Goal: Information Seeking & Learning: Check status

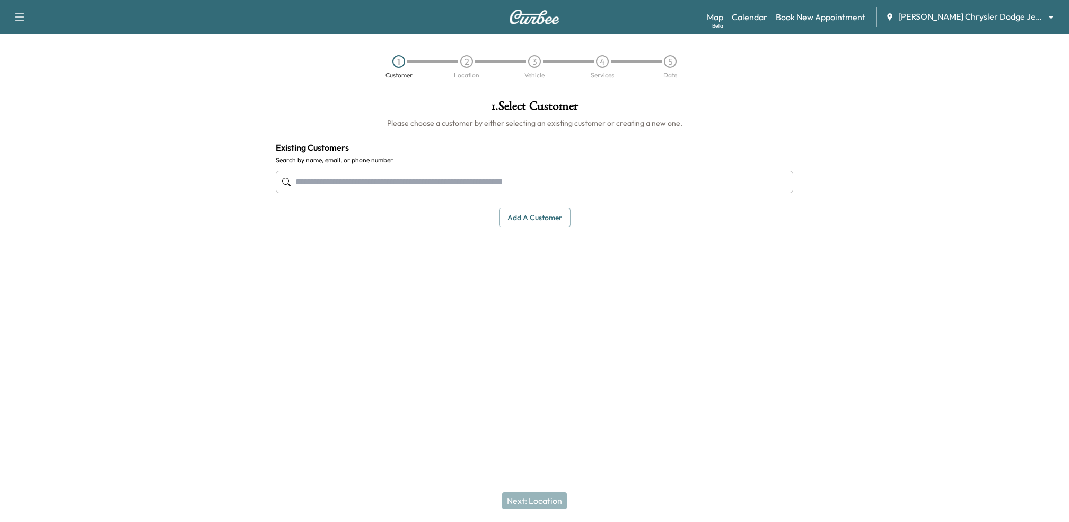
click at [999, 12] on body "Support Log Out Map Beta Calendar Book New Appointment McPeek's Chrysler Dodge …" at bounding box center [534, 261] width 1069 height 522
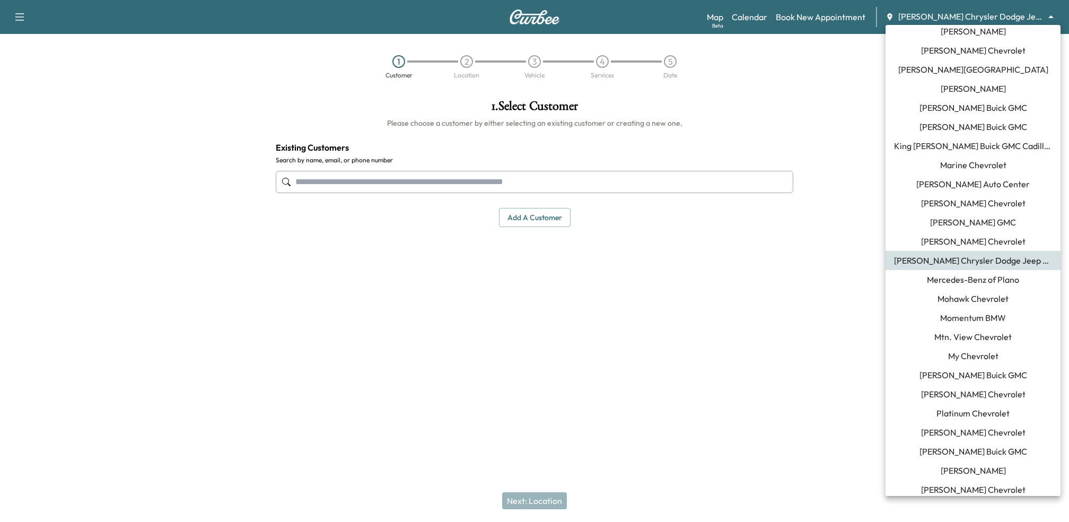
scroll to position [874, 0]
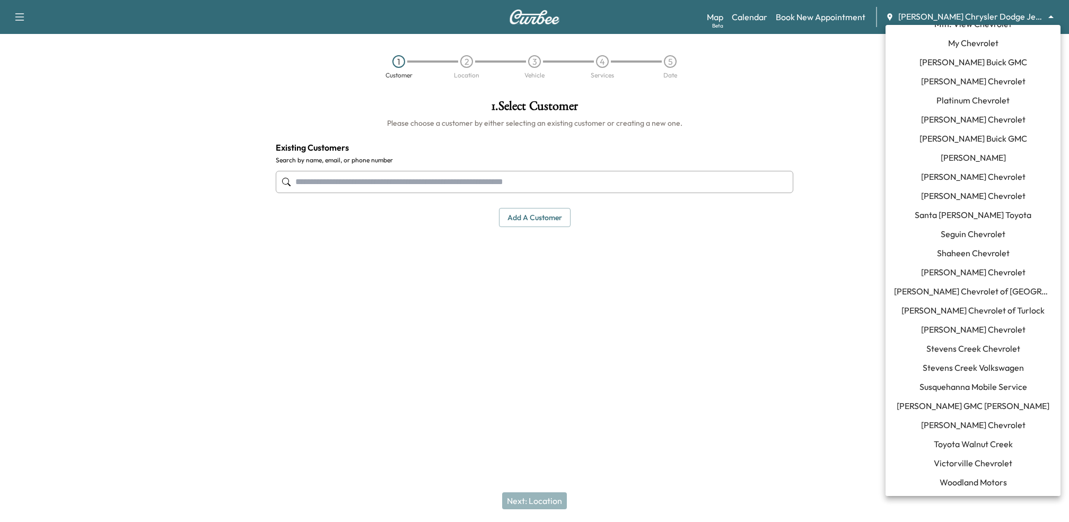
click at [968, 424] on span "[PERSON_NAME] Chevrolet" at bounding box center [973, 424] width 104 height 13
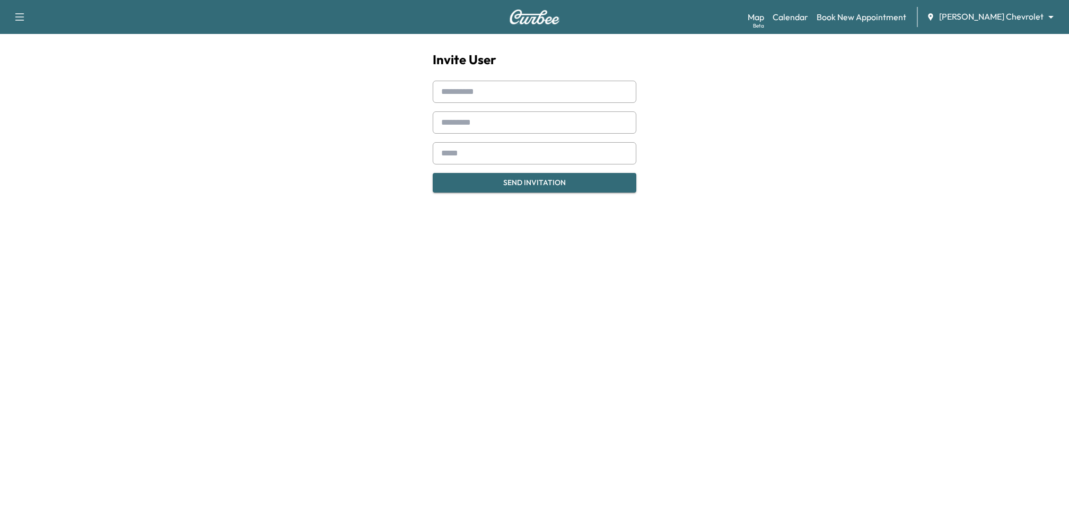
click at [482, 84] on input "text" at bounding box center [535, 92] width 204 height 22
paste input "**********"
drag, startPoint x: 505, startPoint y: 93, endPoint x: 578, endPoint y: 92, distance: 73.2
click at [578, 92] on input "**********" at bounding box center [535, 92] width 204 height 22
type input "**********"
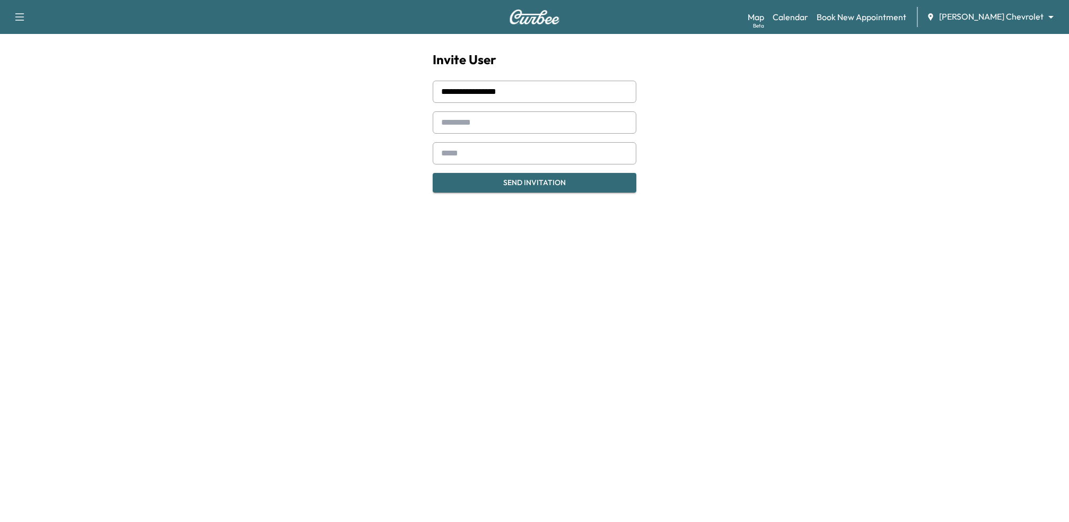
click at [495, 155] on input "email" at bounding box center [535, 153] width 204 height 22
paste input "**********"
type input "**********"
click at [535, 93] on input "**********" at bounding box center [535, 92] width 204 height 22
type input "*******"
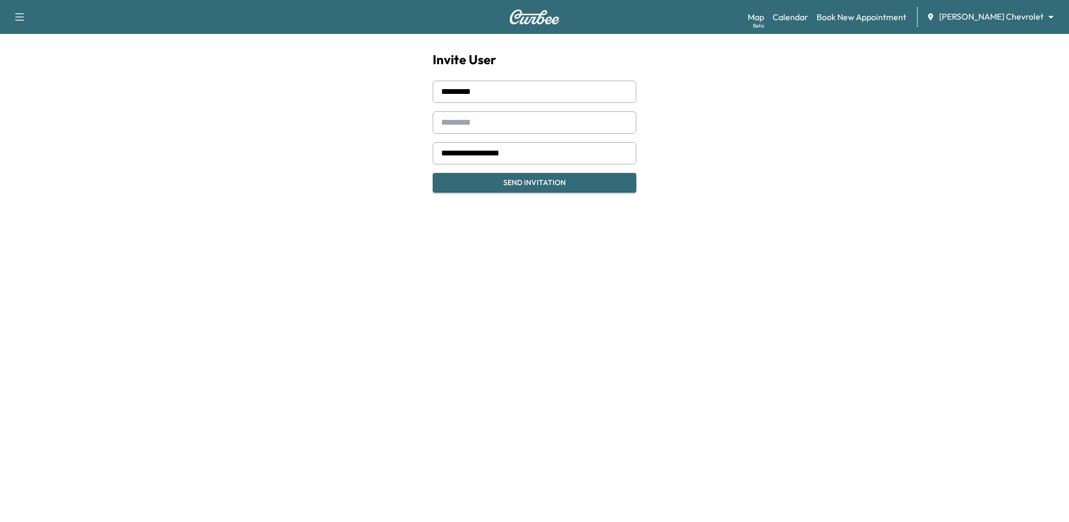
paste input "*****"
type input "*****"
click at [563, 152] on input "**********" at bounding box center [535, 153] width 204 height 22
click at [524, 93] on input "*******" at bounding box center [535, 92] width 204 height 22
type input "*******"
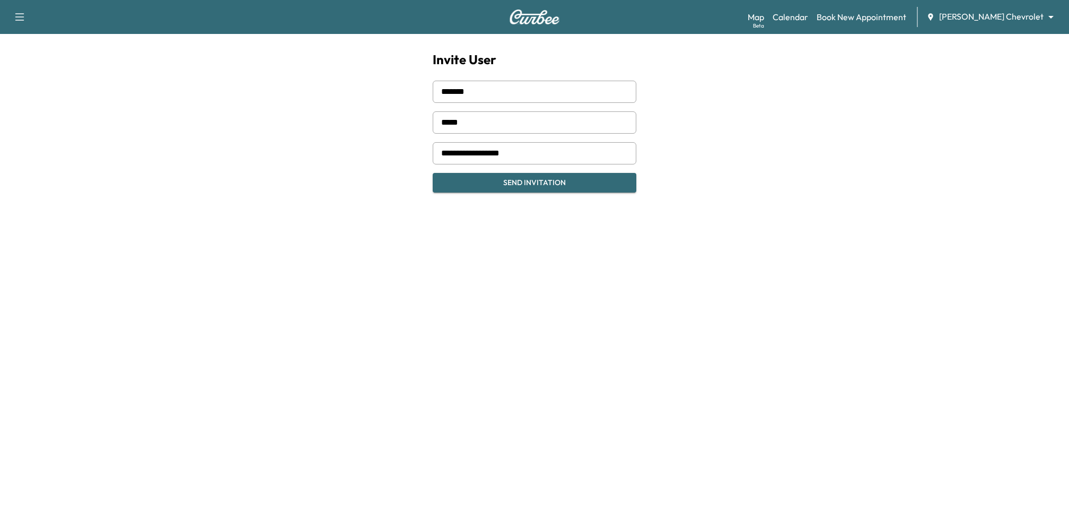
click at [512, 183] on button "Send Invitation" at bounding box center [535, 183] width 204 height 20
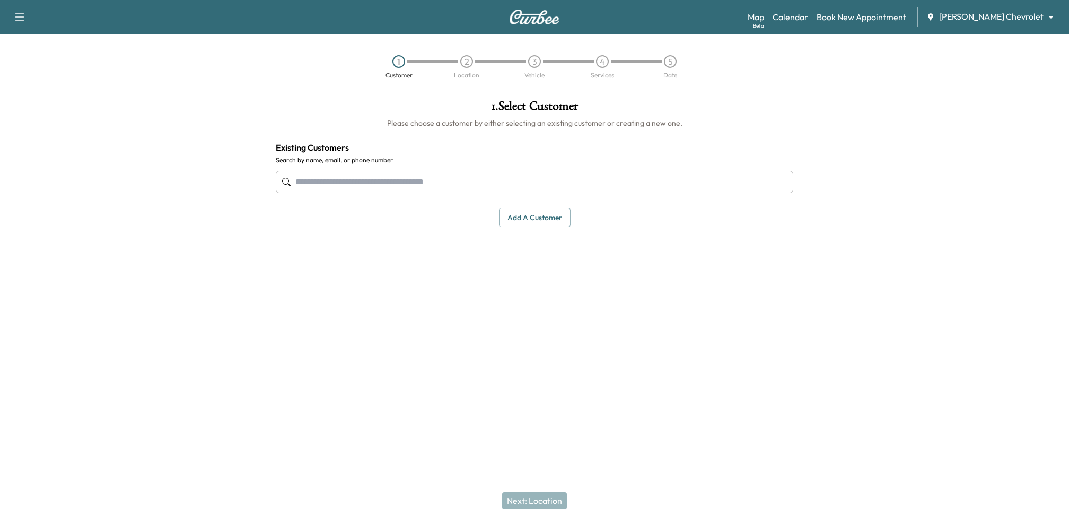
click at [1029, 16] on body "Support Log Out Map Beta Calendar Book New Appointment Tom Gill Chevrolet *****…" at bounding box center [534, 261] width 1069 height 522
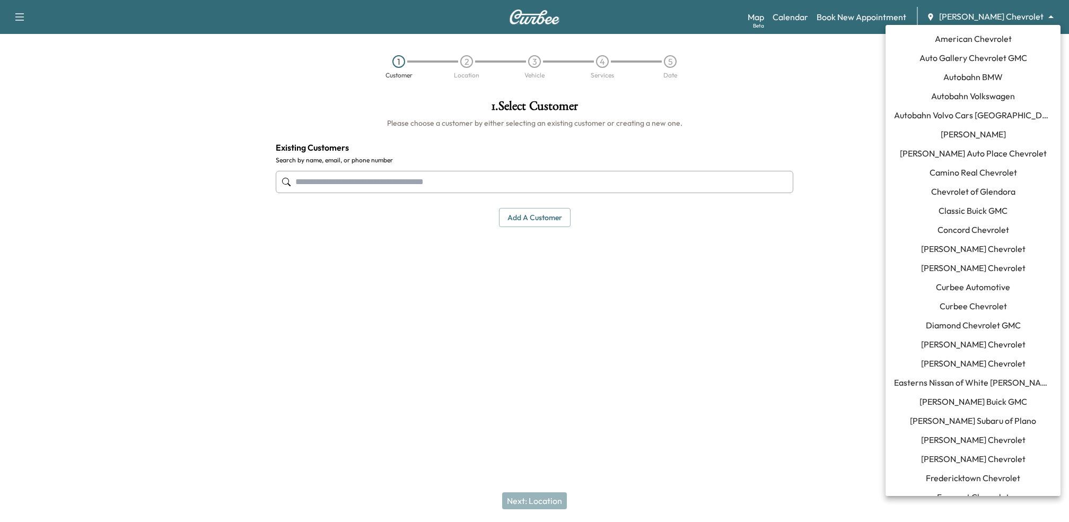
scroll to position [874, 0]
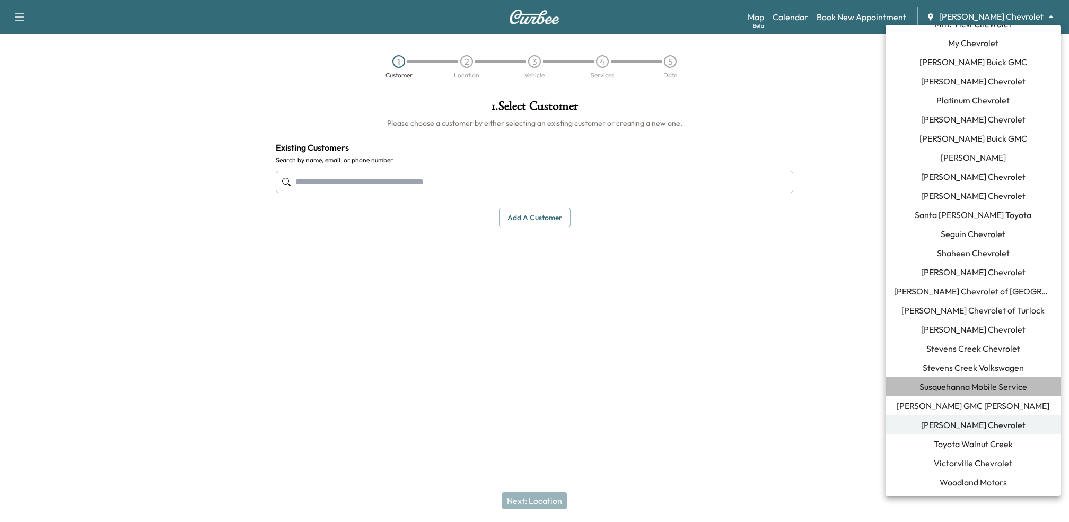
click at [966, 383] on span "Susquehanna Mobile Service" at bounding box center [974, 386] width 108 height 13
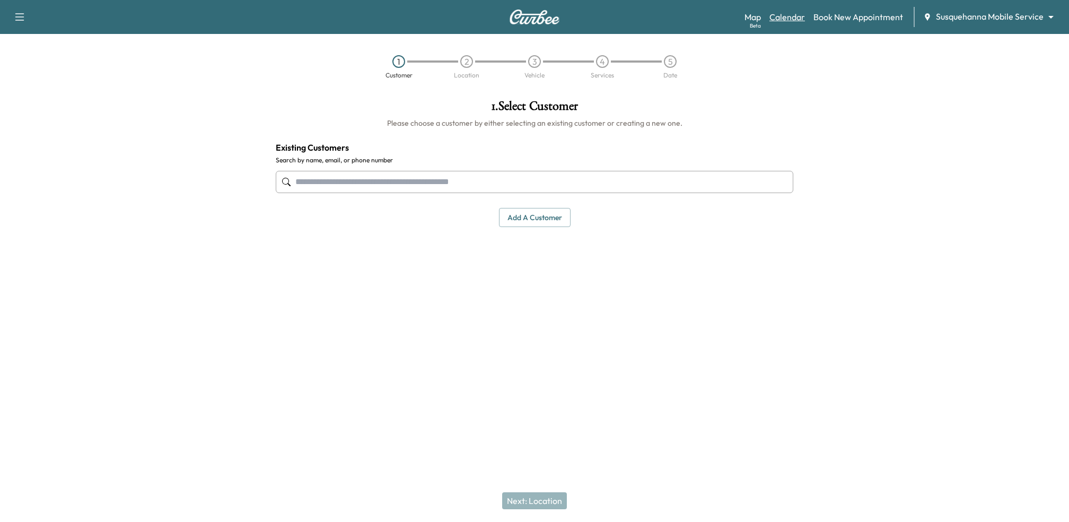
click at [777, 22] on link "Calendar" at bounding box center [787, 17] width 36 height 13
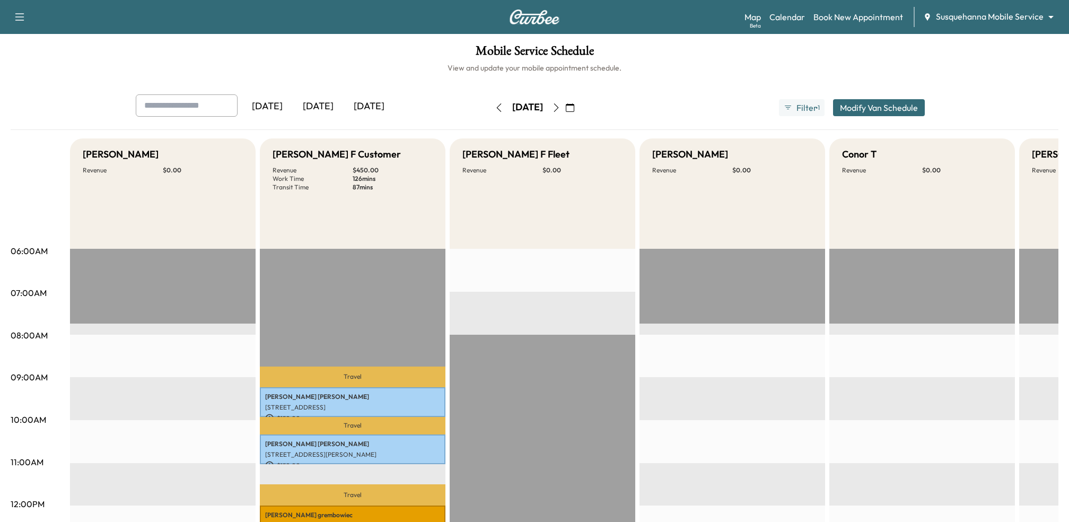
click at [495, 109] on icon "button" at bounding box center [499, 107] width 8 height 8
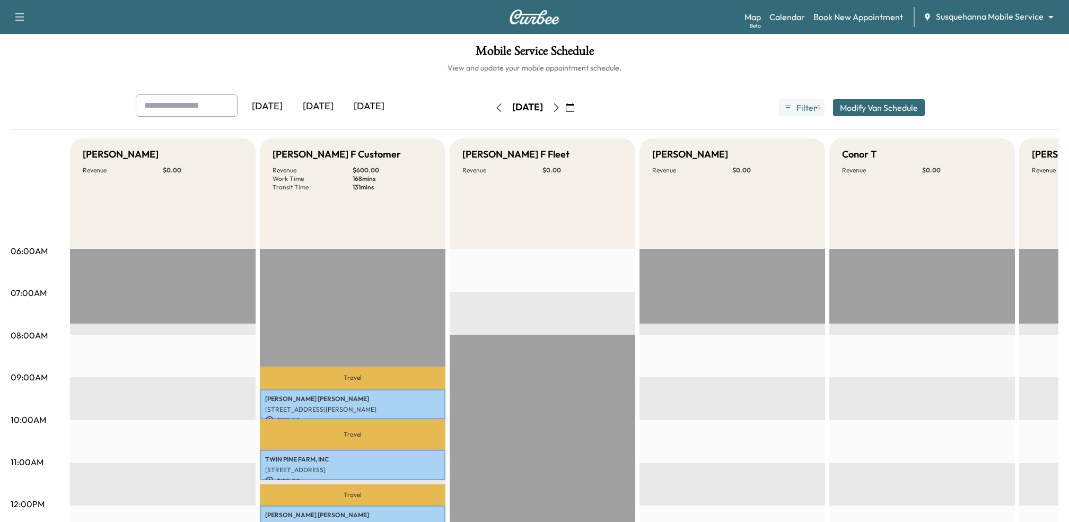
scroll to position [11, 0]
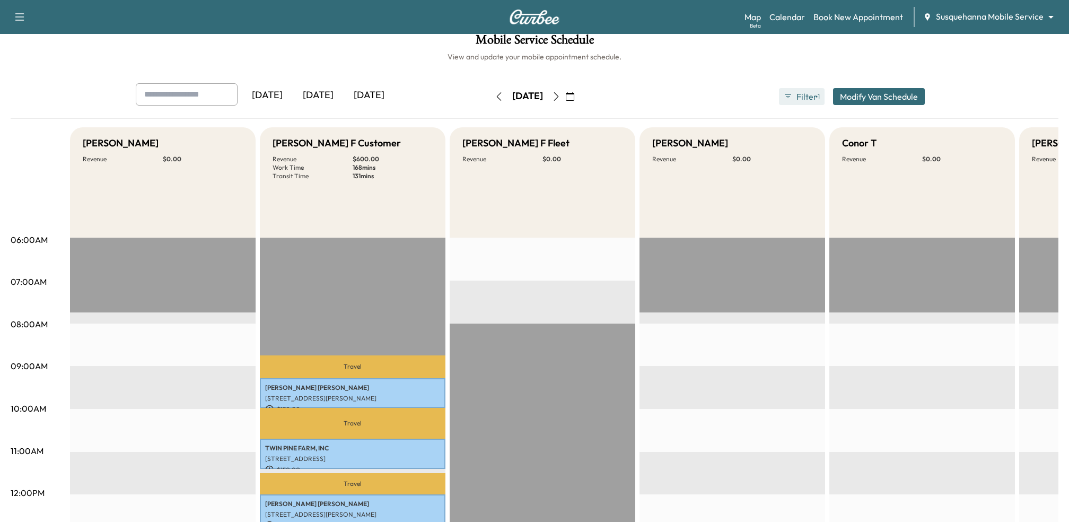
click at [808, 101] on span "Filter" at bounding box center [805, 96] width 19 height 13
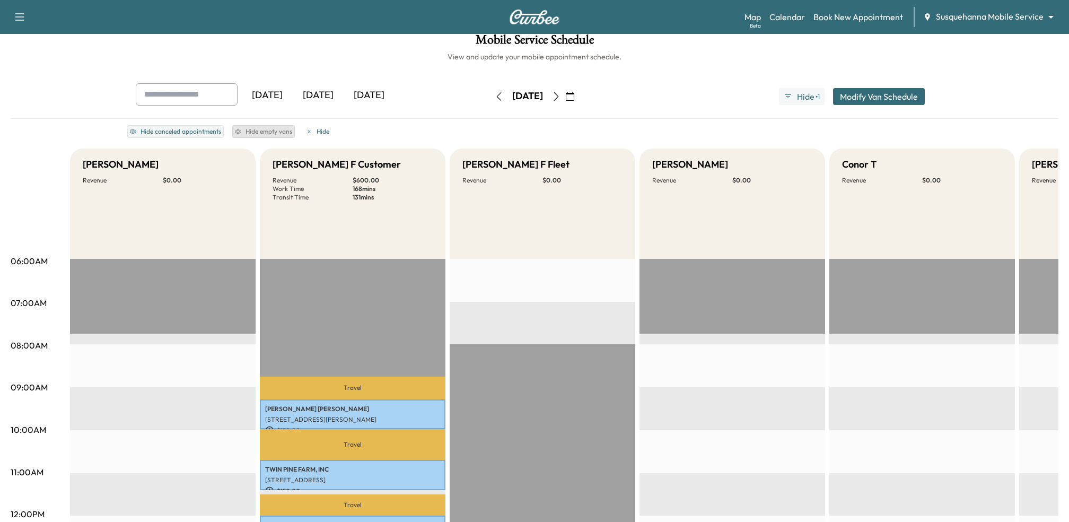
click at [260, 132] on button "Hide empty vans" at bounding box center [263, 131] width 63 height 13
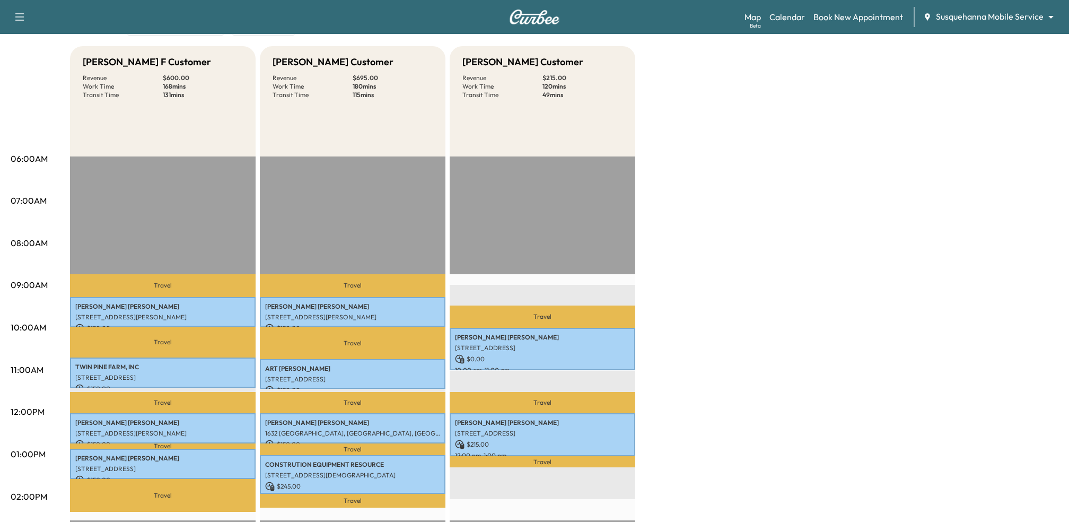
scroll to position [125, 0]
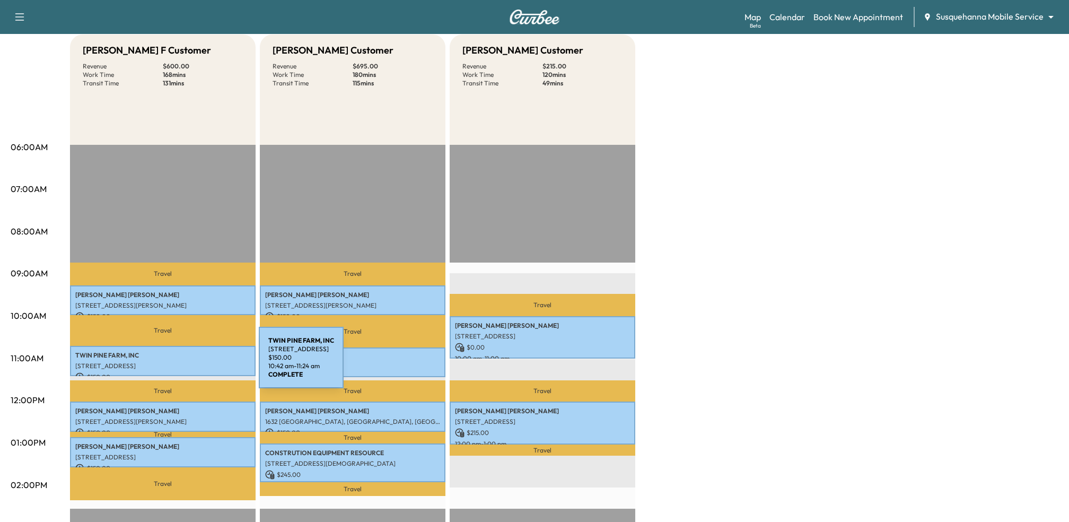
click at [179, 364] on p "1541 RIDGE ROAD, WHITEFORD, MD, USA" at bounding box center [162, 366] width 175 height 8
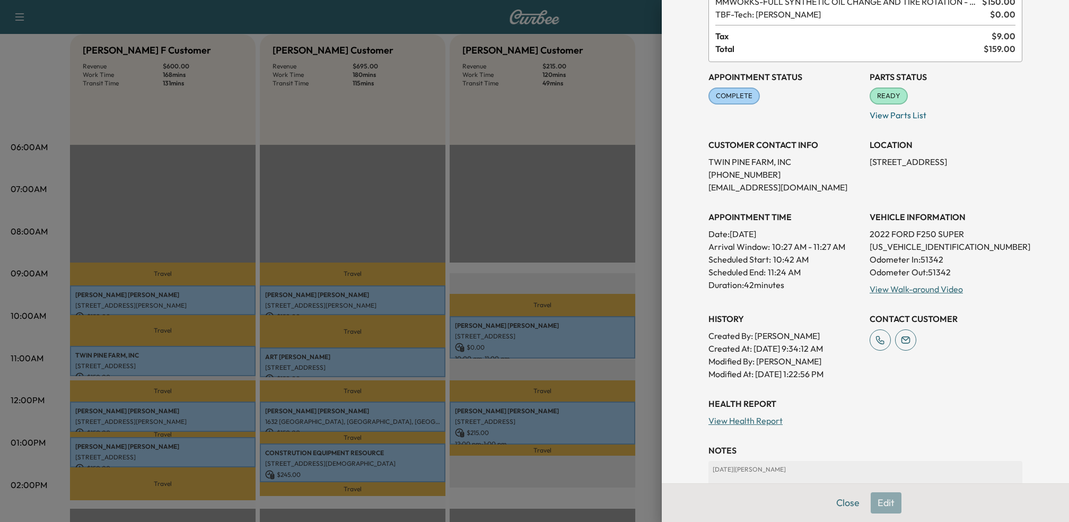
scroll to position [89, 0]
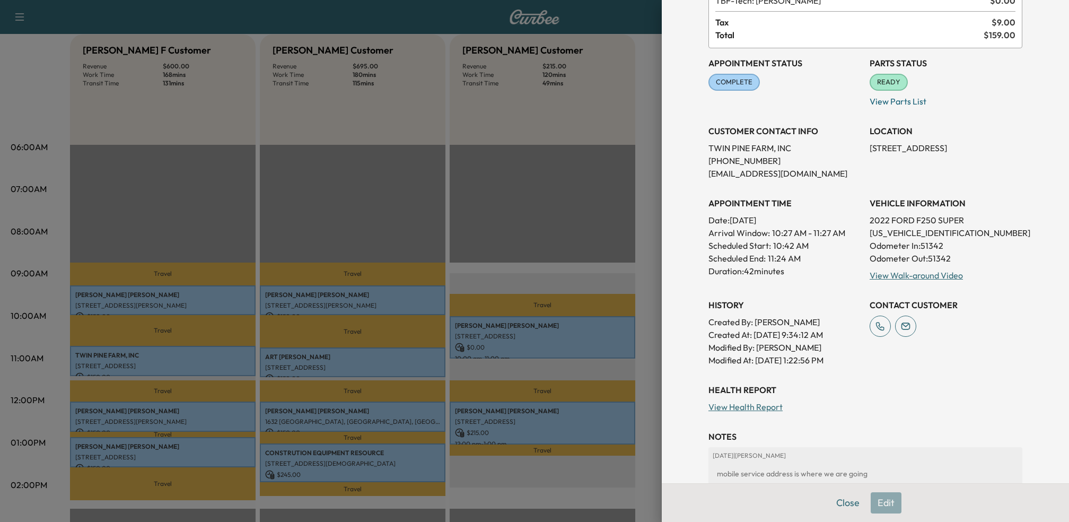
drag, startPoint x: 871, startPoint y: 147, endPoint x: 888, endPoint y: 159, distance: 20.6
click at [888, 154] on p "1541 RIDGE ROAD, WHITEFORD, MD, USA" at bounding box center [946, 148] width 153 height 13
drag, startPoint x: 885, startPoint y: 161, endPoint x: 871, endPoint y: 150, distance: 17.7
click at [871, 150] on p "1541 RIDGE ROAD, WHITEFORD, MD, USA" at bounding box center [946, 148] width 153 height 13
copy p "1541 RIDGE ROAD, WHITEFORD, MD, USA"
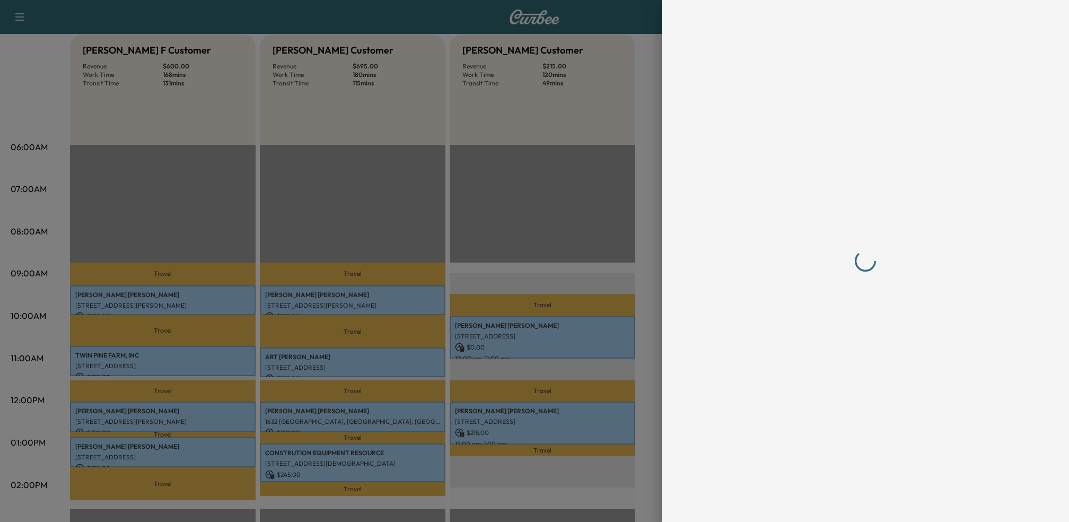
scroll to position [0, 0]
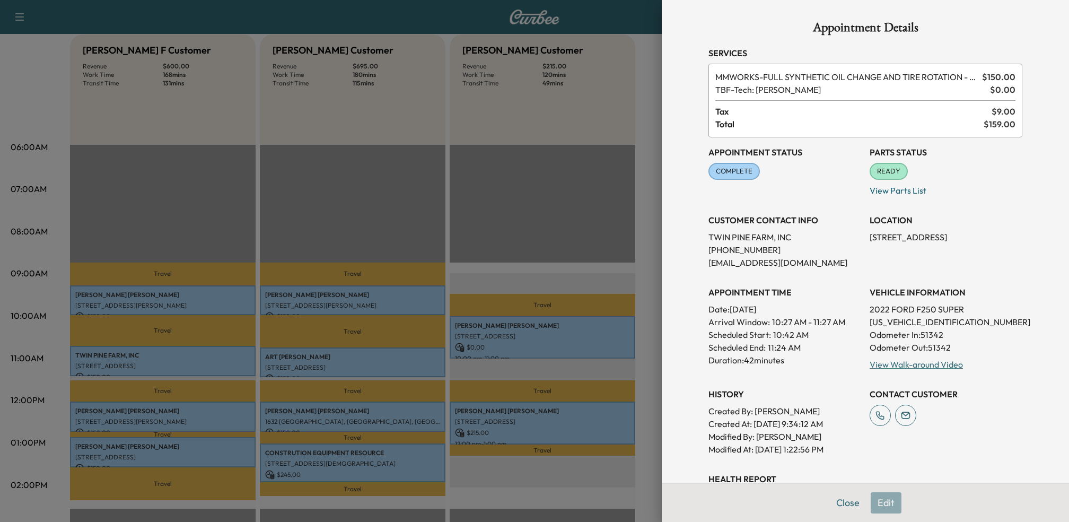
click at [261, 246] on div at bounding box center [534, 261] width 1069 height 522
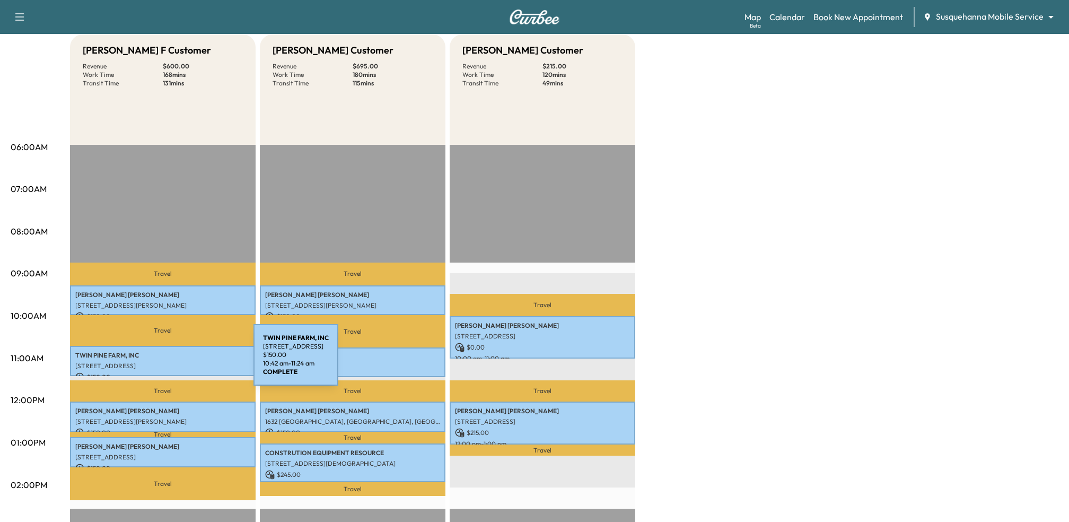
click at [174, 362] on p "1541 RIDGE ROAD, WHITEFORD, MD, USA" at bounding box center [162, 366] width 175 height 8
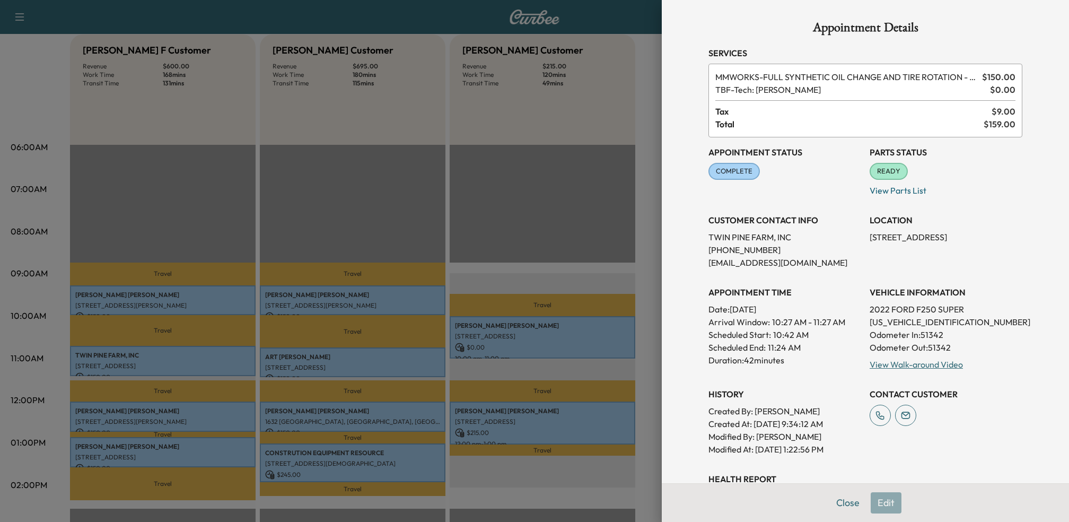
click at [179, 323] on div at bounding box center [534, 261] width 1069 height 522
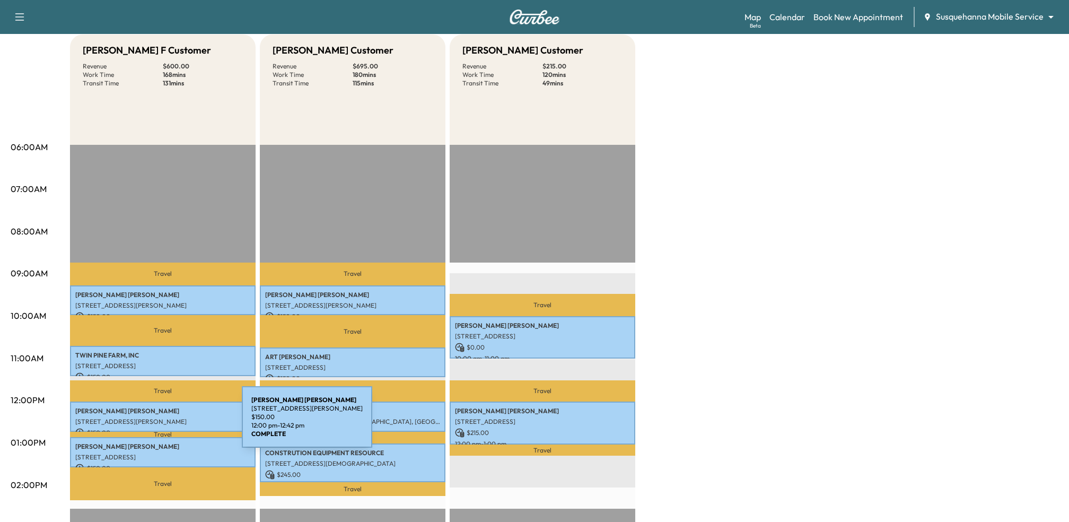
click at [162, 422] on p "31 Lee Dr, Quarryville, PA 17566, USA" at bounding box center [162, 421] width 175 height 8
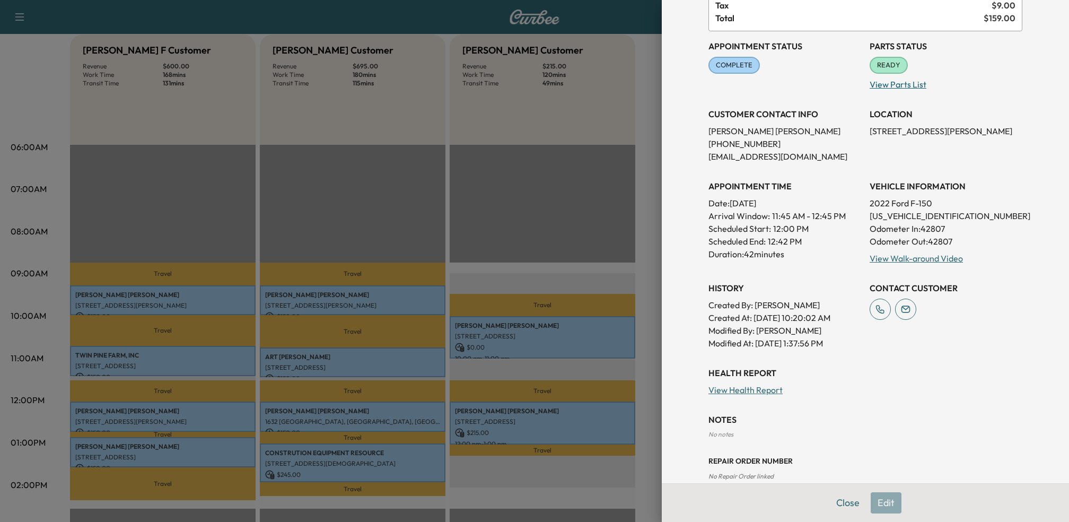
scroll to position [107, 0]
drag, startPoint x: 870, startPoint y: 131, endPoint x: 1015, endPoint y: 131, distance: 145.8
click at [1015, 131] on p "31 Lee Dr, Quarryville, PA 17566, USA" at bounding box center [946, 130] width 153 height 13
copy p "31 Lee Dr, Quarryville, PA 17566, USA"
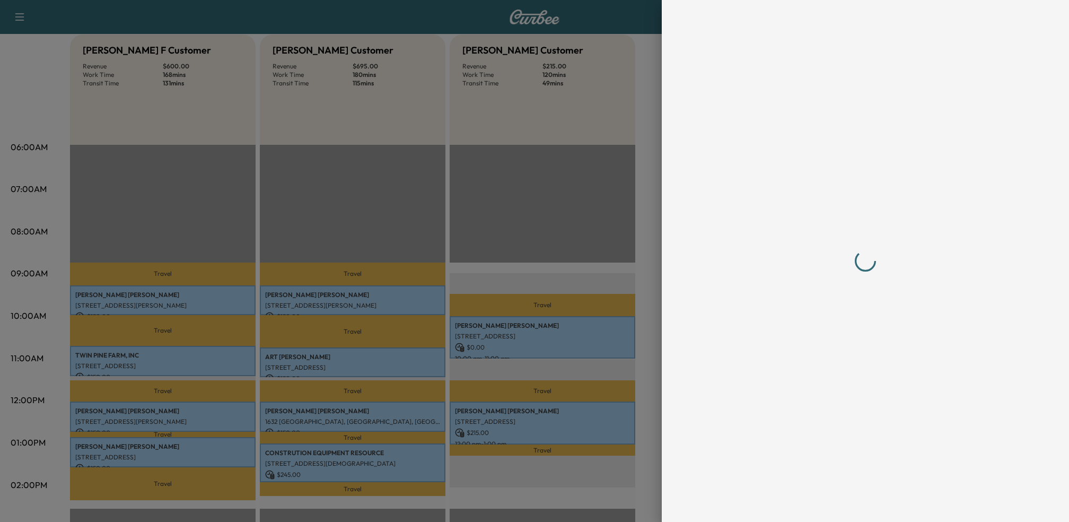
scroll to position [0, 0]
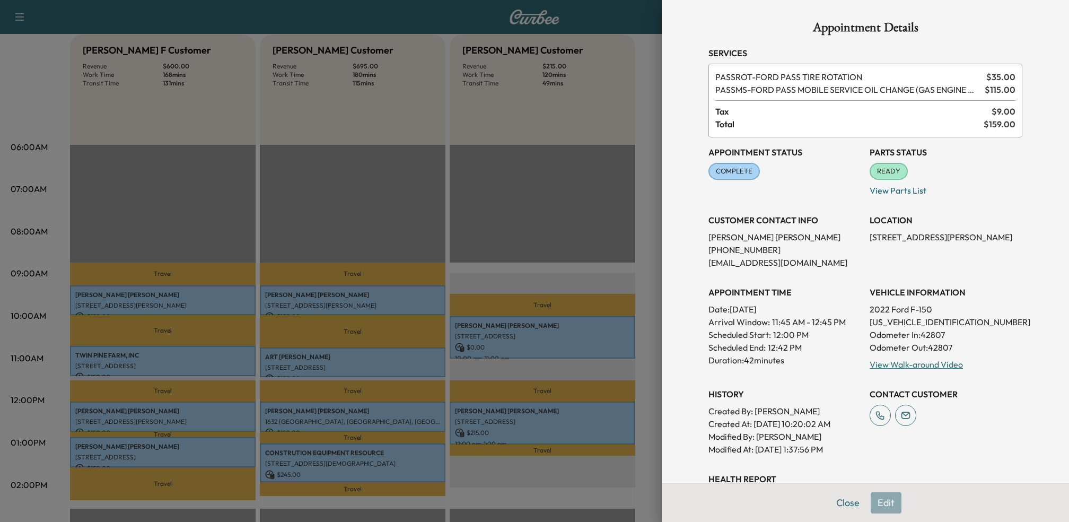
click at [356, 214] on div at bounding box center [534, 261] width 1069 height 522
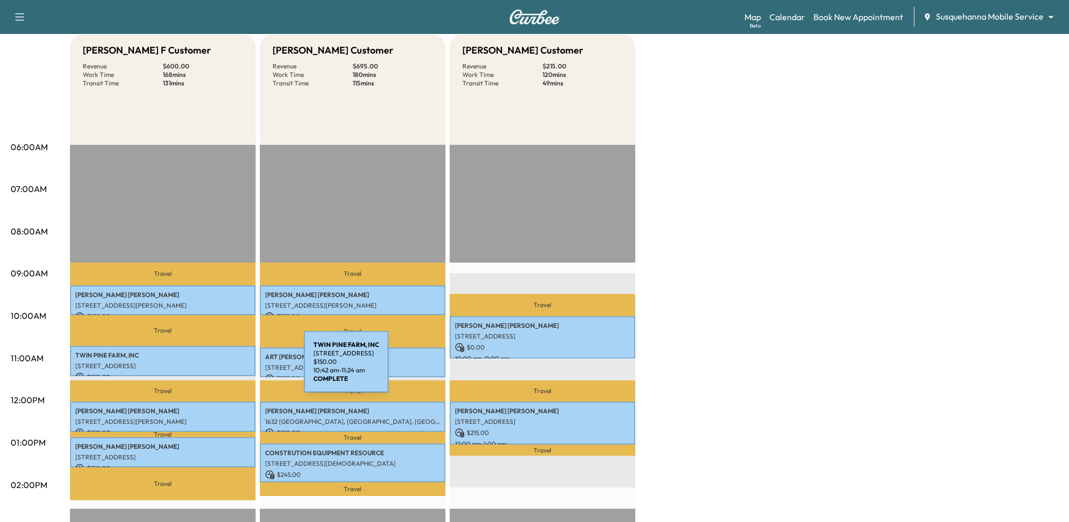
click at [224, 368] on p "1541 RIDGE ROAD, WHITEFORD, MD, USA" at bounding box center [162, 366] width 175 height 8
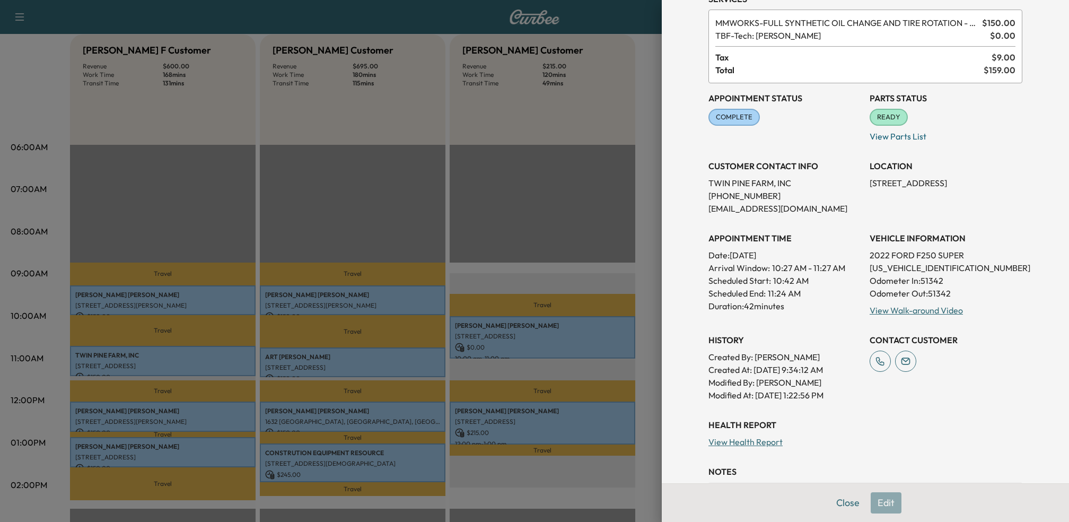
scroll to position [75, 0]
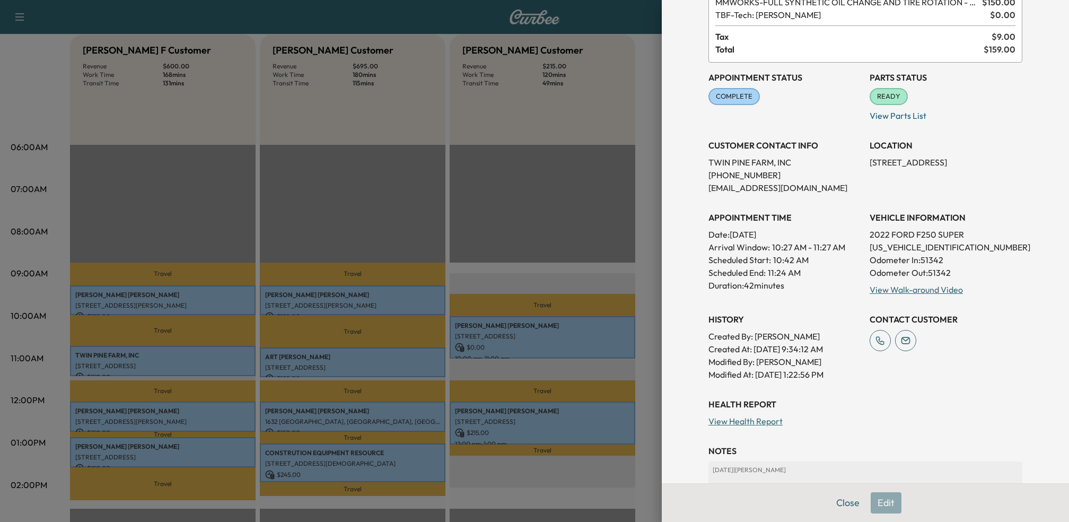
click at [153, 405] on div at bounding box center [534, 261] width 1069 height 522
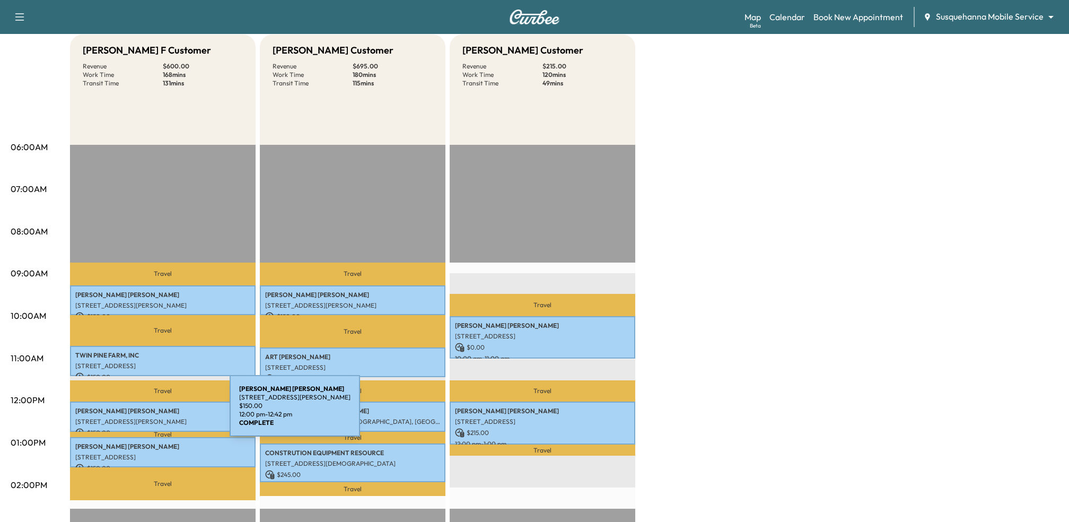
click at [150, 413] on p "Christopher Fuller" at bounding box center [162, 411] width 175 height 8
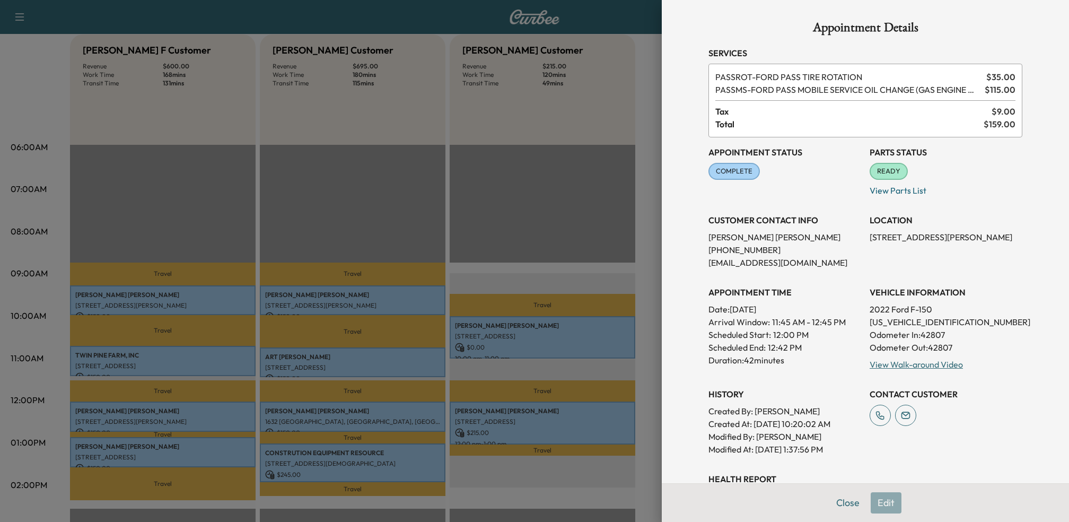
click at [699, 316] on div "Appointment Details Services PASSROT - FORD PASS TIRE ROTATION $ 35.00 PASSMS -…" at bounding box center [865, 304] width 339 height 608
click at [475, 381] on div at bounding box center [534, 261] width 1069 height 522
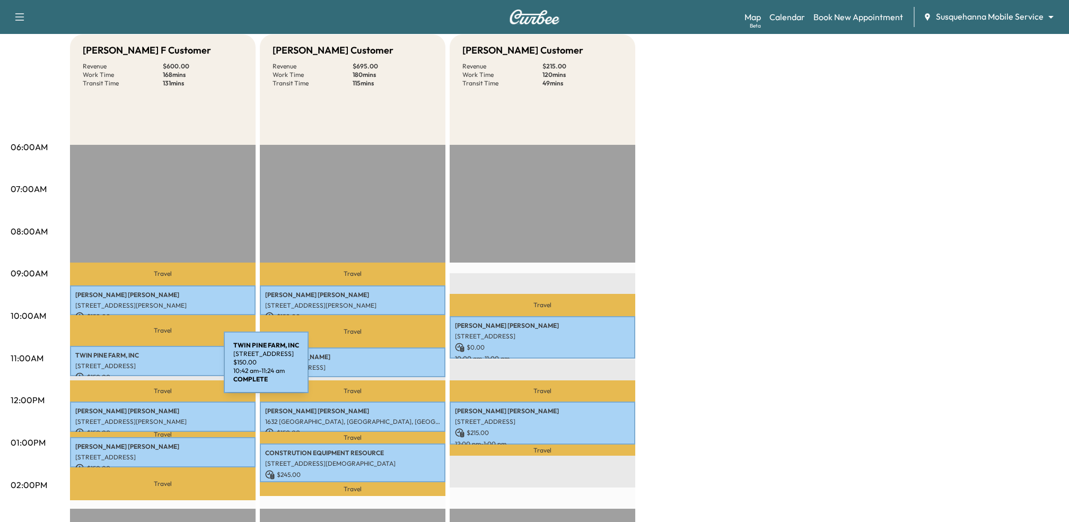
click at [144, 369] on p "1541 RIDGE ROAD, WHITEFORD, MD, USA" at bounding box center [162, 366] width 175 height 8
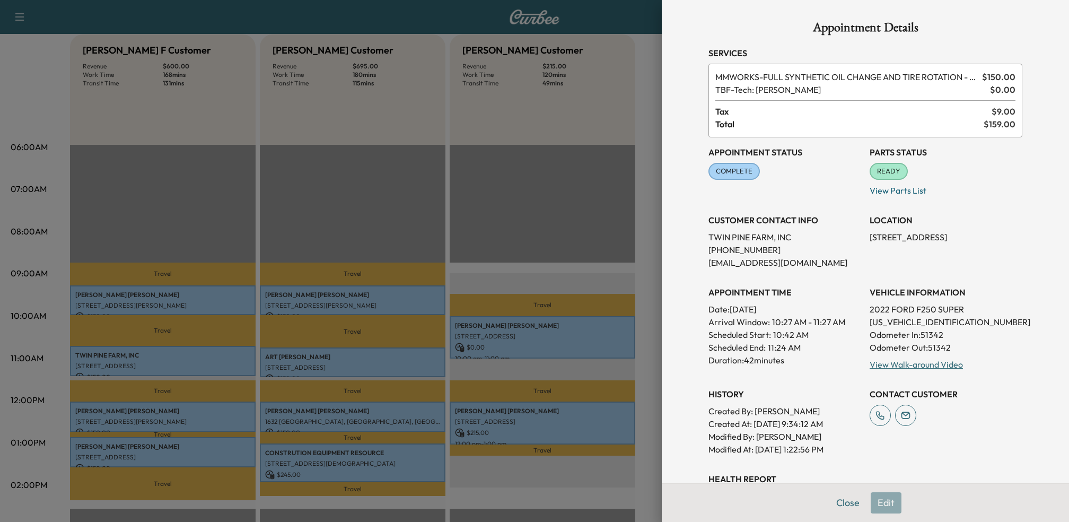
click at [168, 428] on div at bounding box center [534, 261] width 1069 height 522
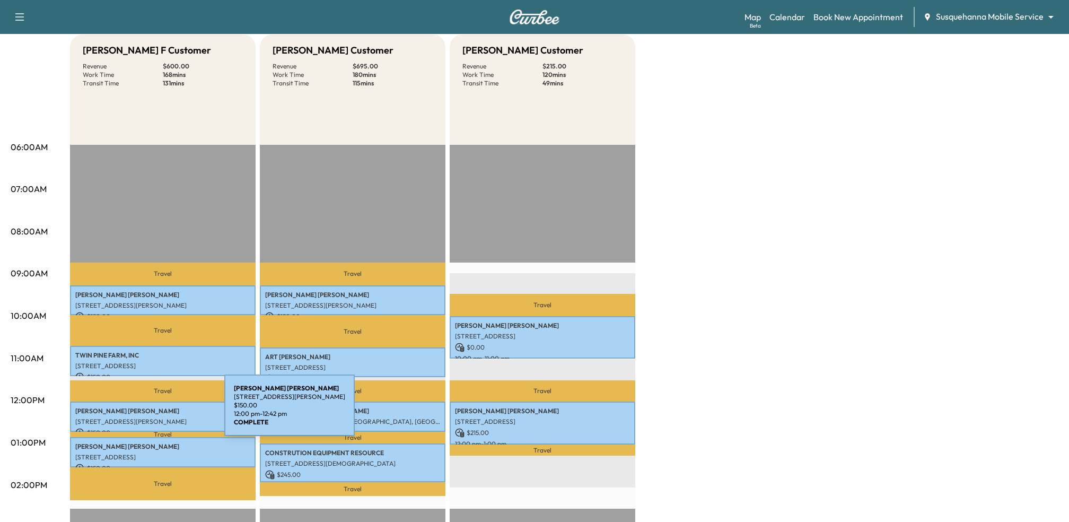
click at [145, 412] on p "Christopher Fuller" at bounding box center [162, 411] width 175 height 8
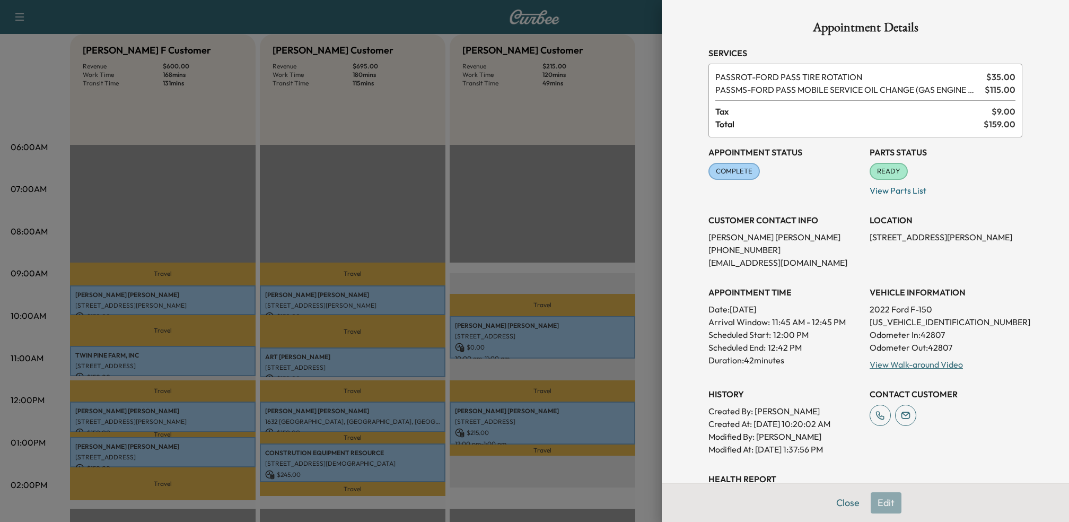
click at [361, 413] on div at bounding box center [534, 261] width 1069 height 522
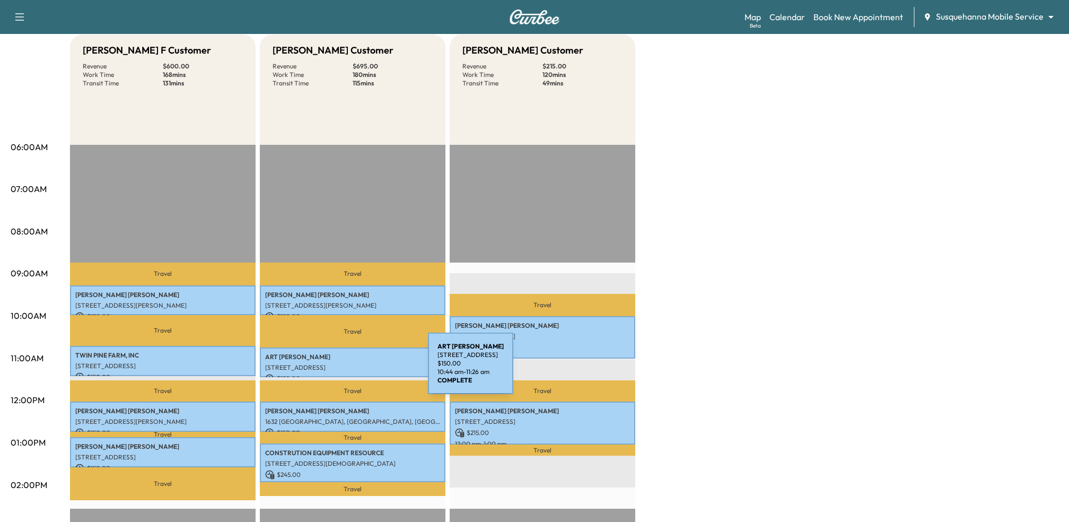
click at [348, 370] on p "660 VALLEY ROAD, QUARRYVILLE, PA, USA" at bounding box center [352, 367] width 175 height 8
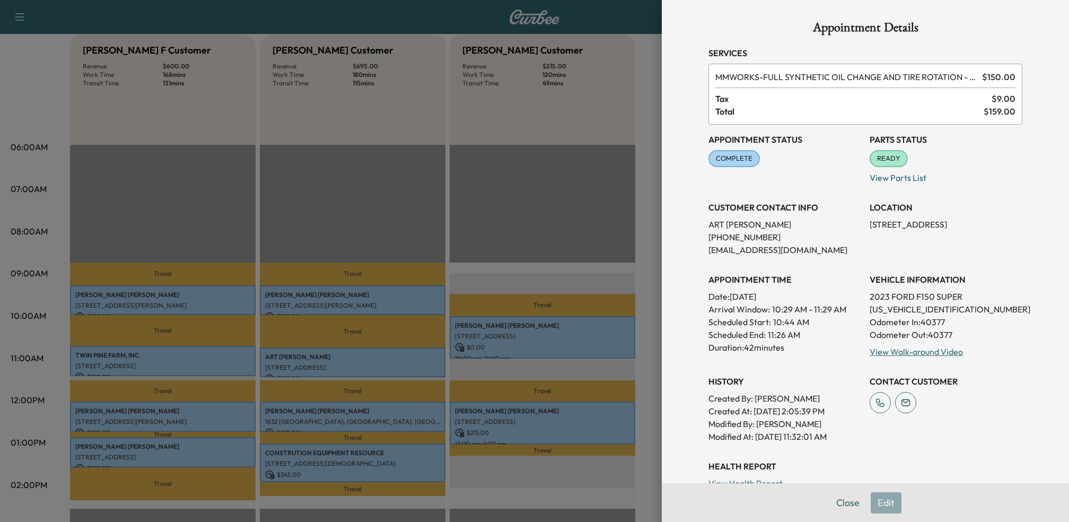
click at [371, 412] on div at bounding box center [534, 261] width 1069 height 522
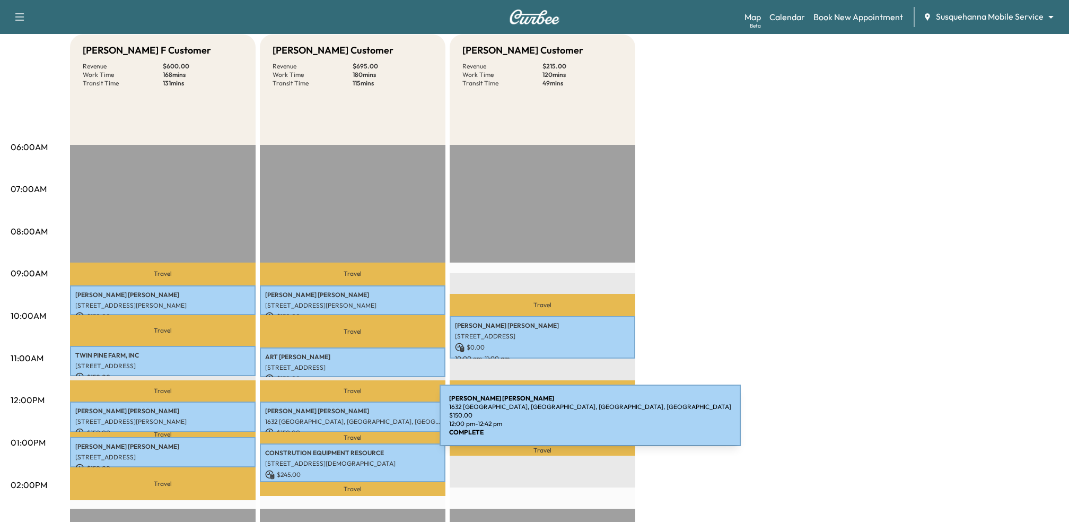
click at [360, 422] on p "1632 COLONIAL MANOR, LANCASTER, PA, USA" at bounding box center [352, 421] width 175 height 8
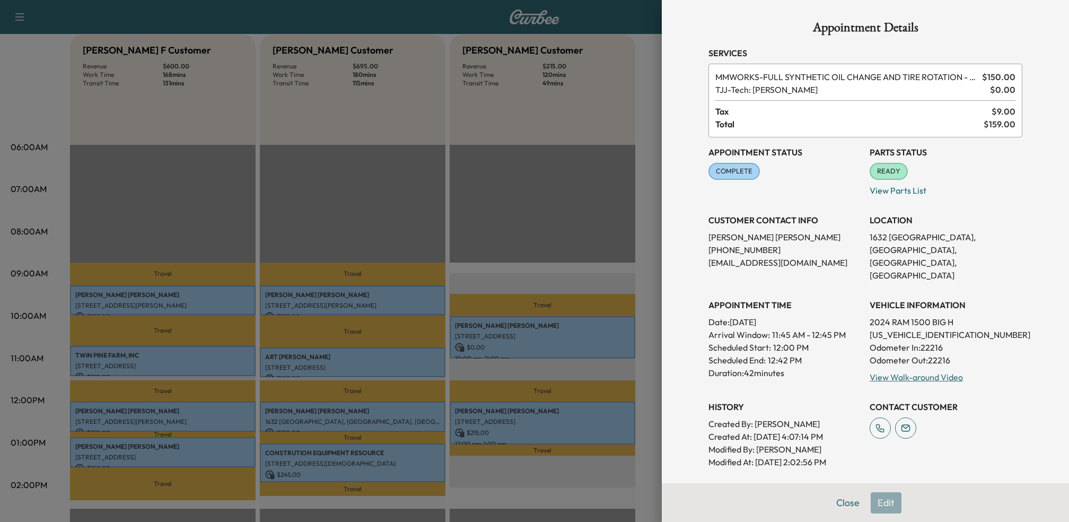
click at [640, 353] on div at bounding box center [534, 261] width 1069 height 522
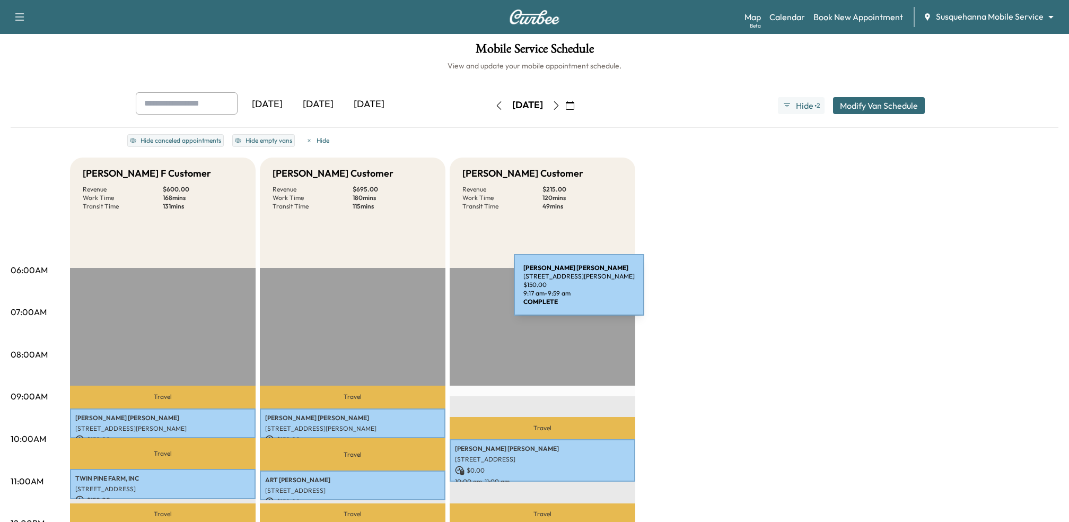
scroll to position [0, 0]
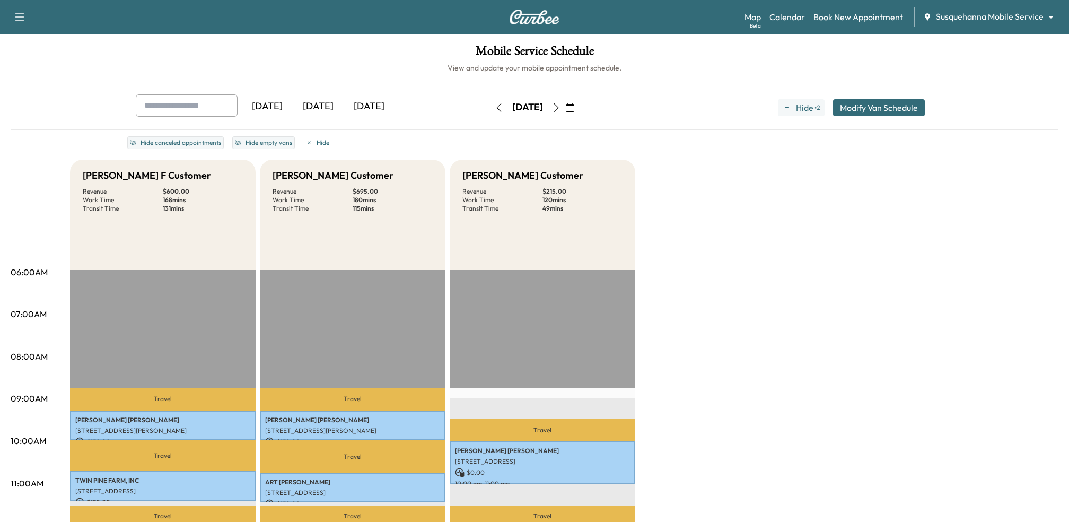
click at [328, 108] on div "Today" at bounding box center [318, 106] width 51 height 24
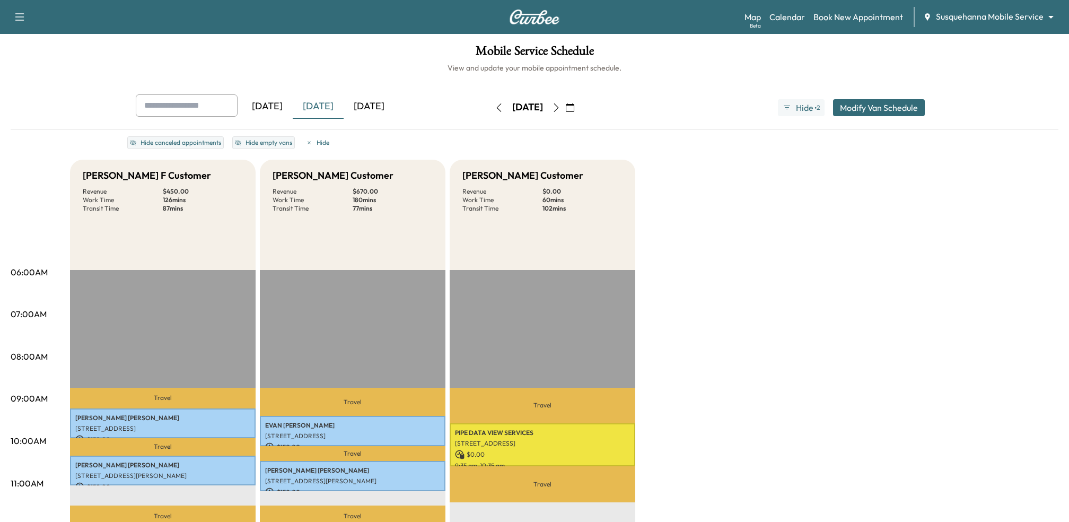
click at [495, 105] on icon "button" at bounding box center [499, 107] width 8 height 8
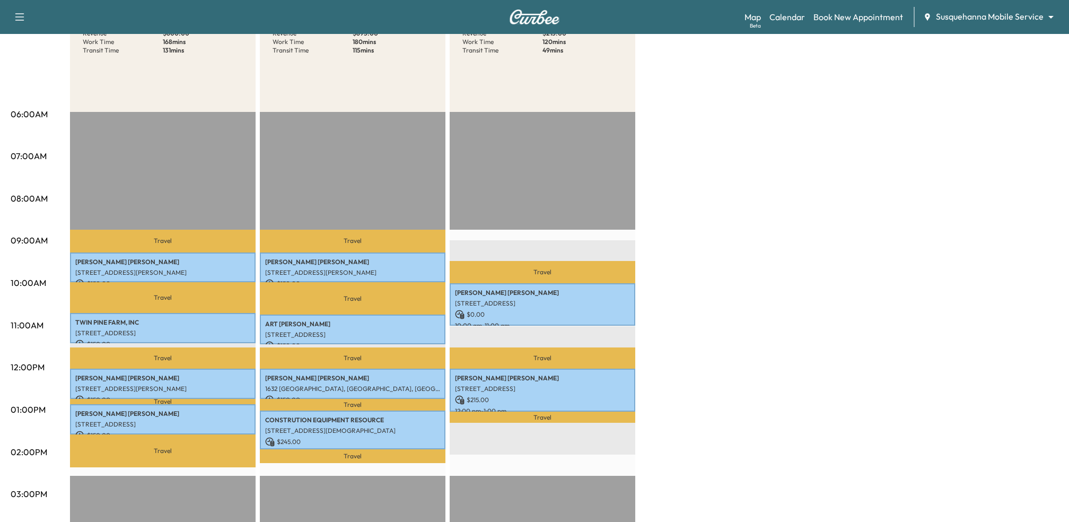
scroll to position [159, 0]
click at [307, 314] on div "ART KREIDER 660 VALLEY ROAD, QUARRYVILLE, PA, USA $ 150.00 10:44 am - 11:26 am" at bounding box center [353, 329] width 186 height 30
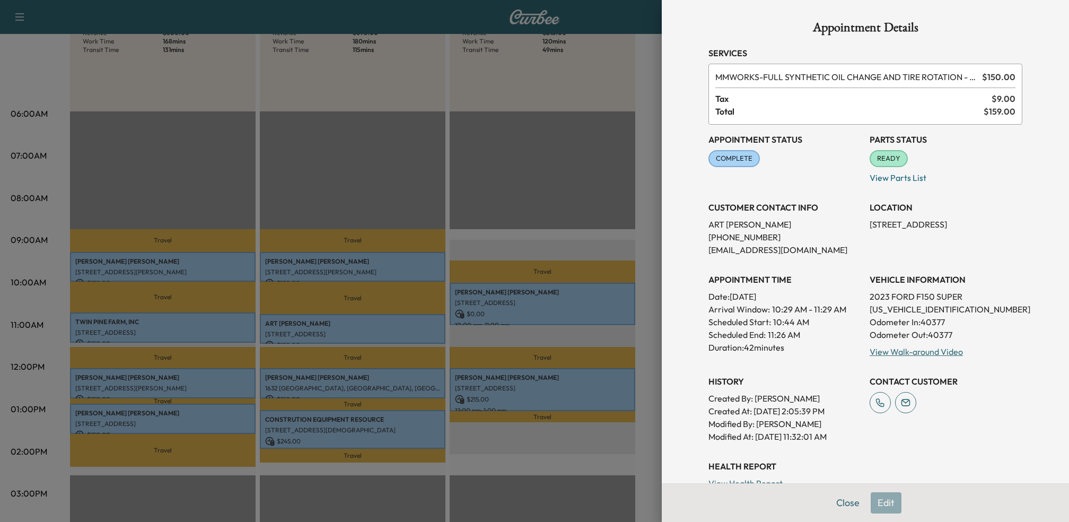
click at [428, 365] on div at bounding box center [534, 261] width 1069 height 522
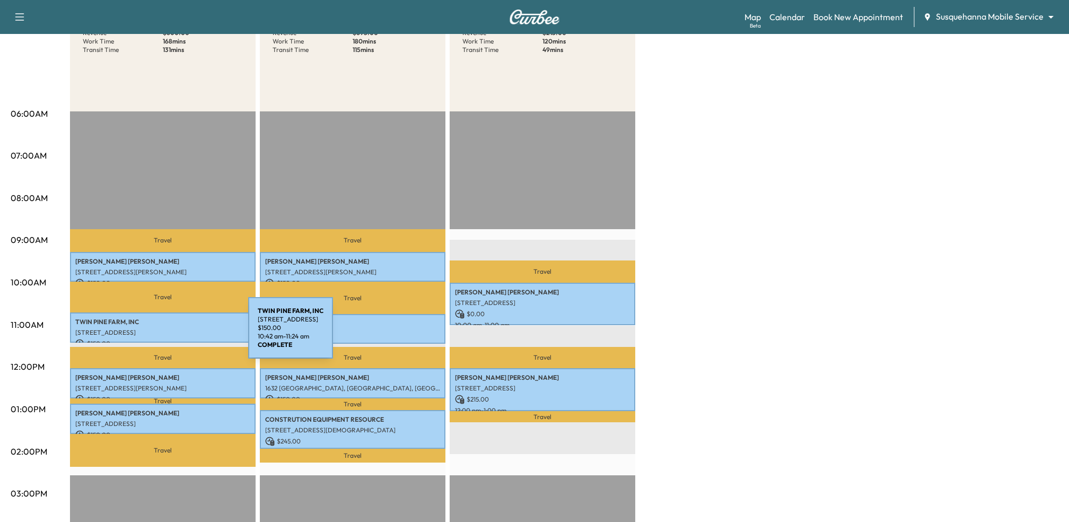
click at [169, 334] on p "1541 RIDGE ROAD, WHITEFORD, MD, USA" at bounding box center [162, 332] width 175 height 8
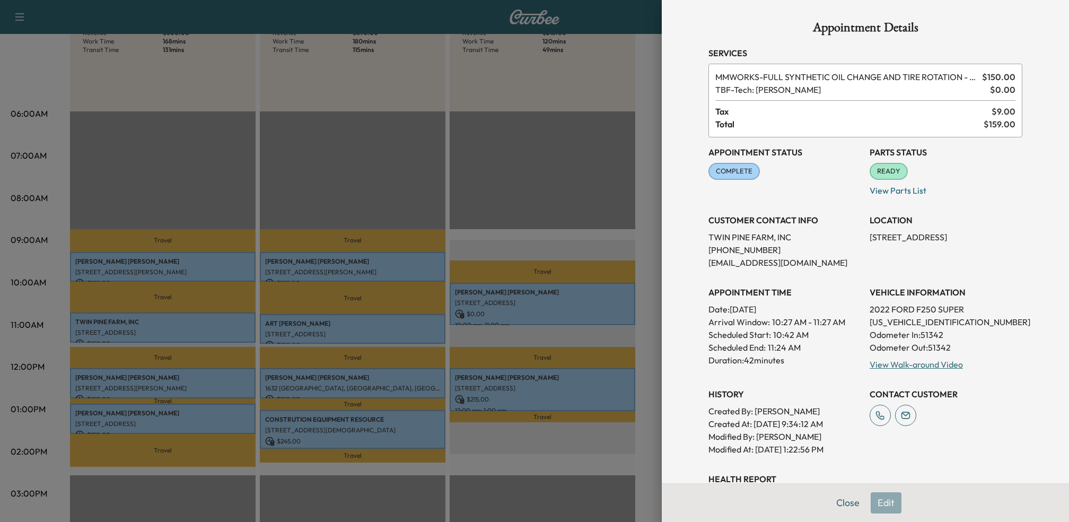
click at [105, 379] on div at bounding box center [534, 261] width 1069 height 522
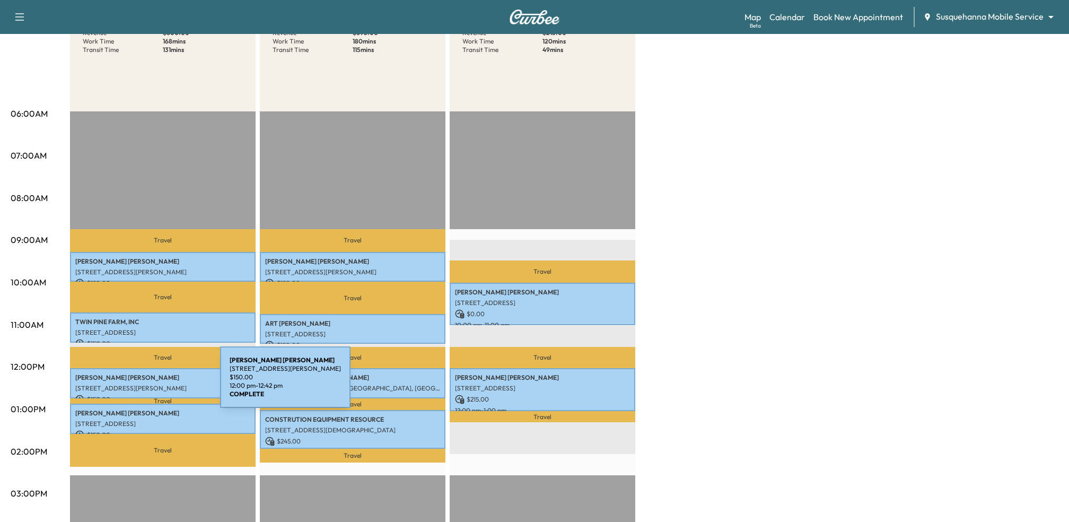
click at [141, 384] on p "31 Lee Dr, Quarryville, PA 17566, USA" at bounding box center [162, 388] width 175 height 8
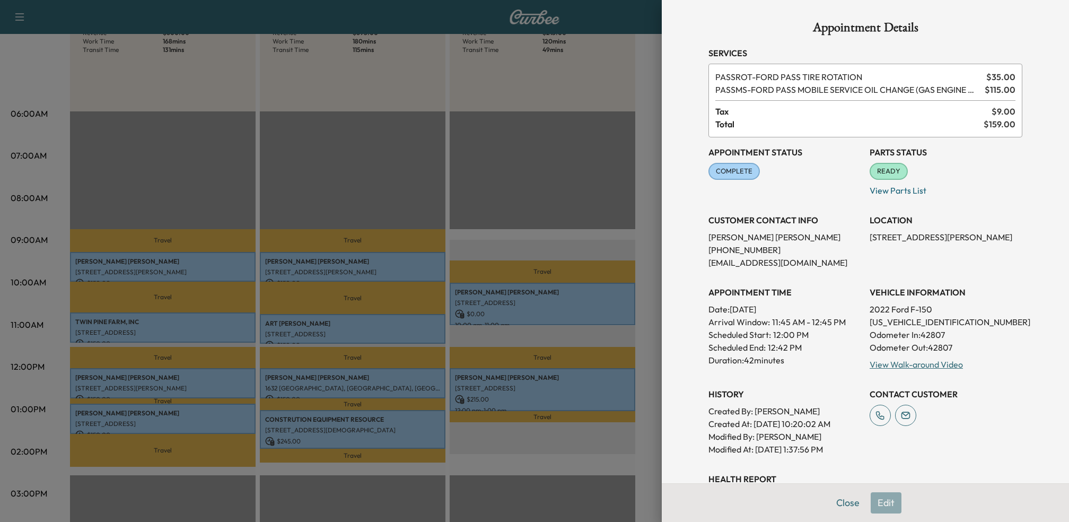
click at [127, 430] on div at bounding box center [534, 261] width 1069 height 522
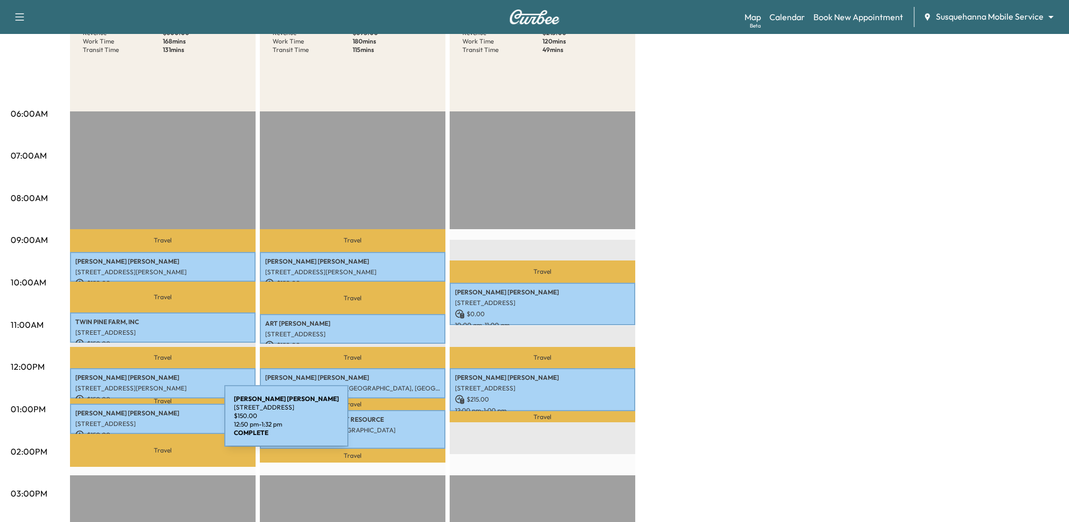
click at [145, 422] on p "660 Valley Rd, Quarryville, PA 17566, USA" at bounding box center [162, 423] width 175 height 8
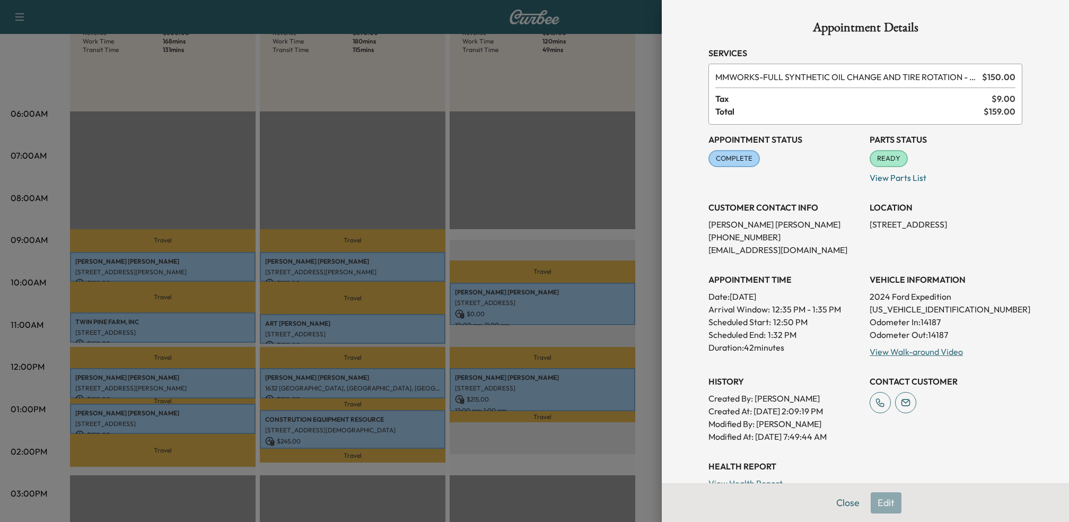
click at [104, 387] on div at bounding box center [534, 261] width 1069 height 522
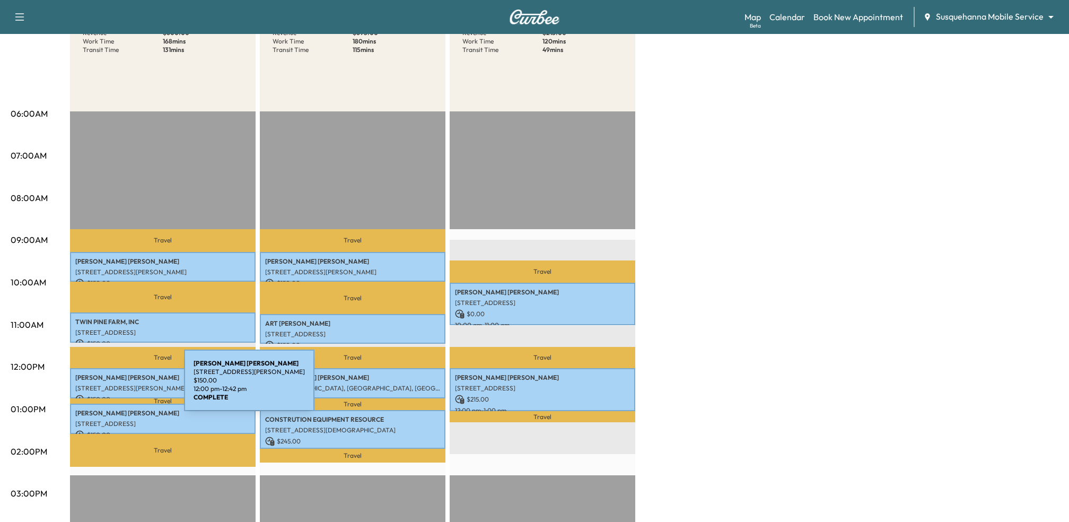
click at [104, 387] on p "31 Lee Dr, Quarryville, PA 17566, USA" at bounding box center [162, 388] width 175 height 8
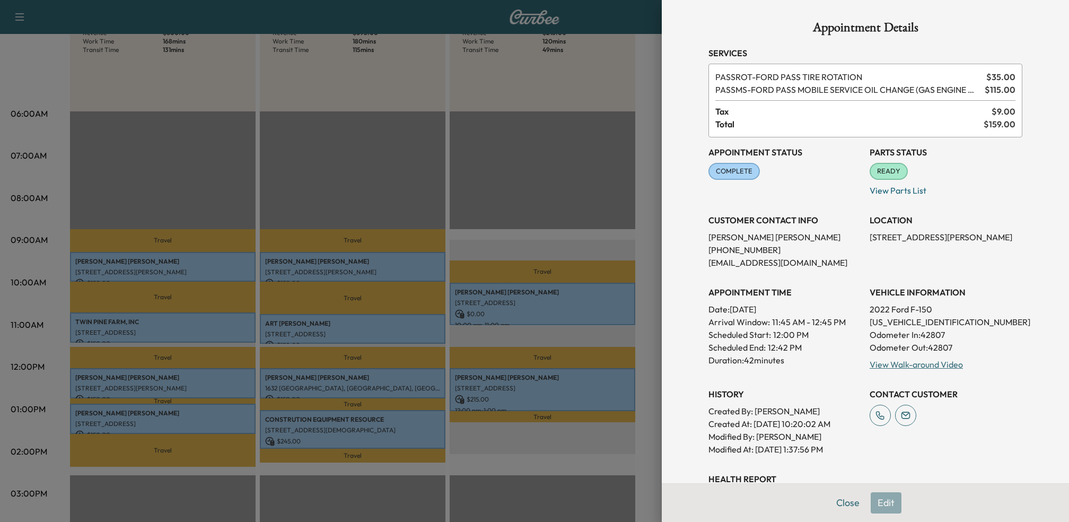
click at [126, 422] on div at bounding box center [534, 261] width 1069 height 522
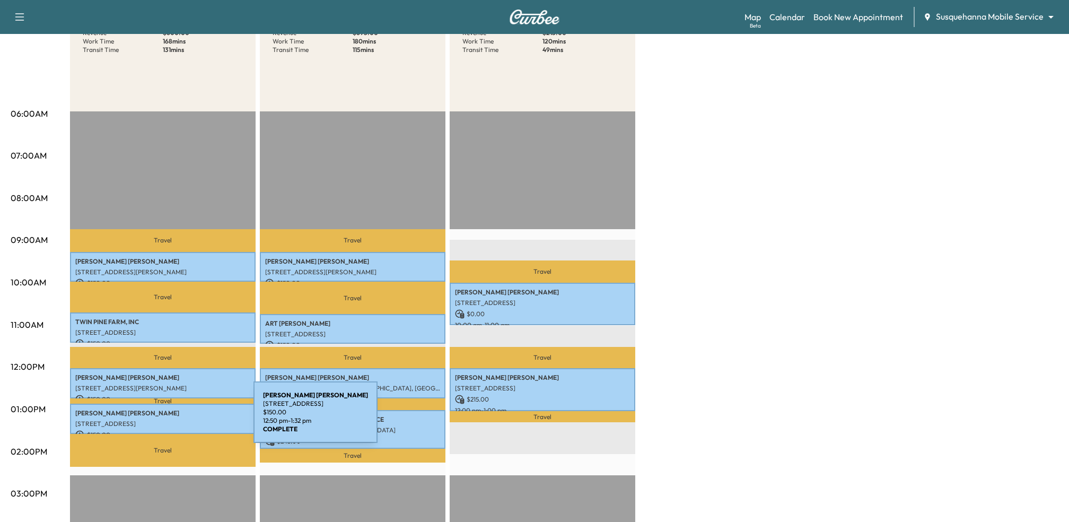
click at [174, 418] on div "Amanda Kreider 660 Valley Rd, Quarryville, PA 17566, USA $ 150.00 12:50 pm - 1:…" at bounding box center [163, 419] width 186 height 30
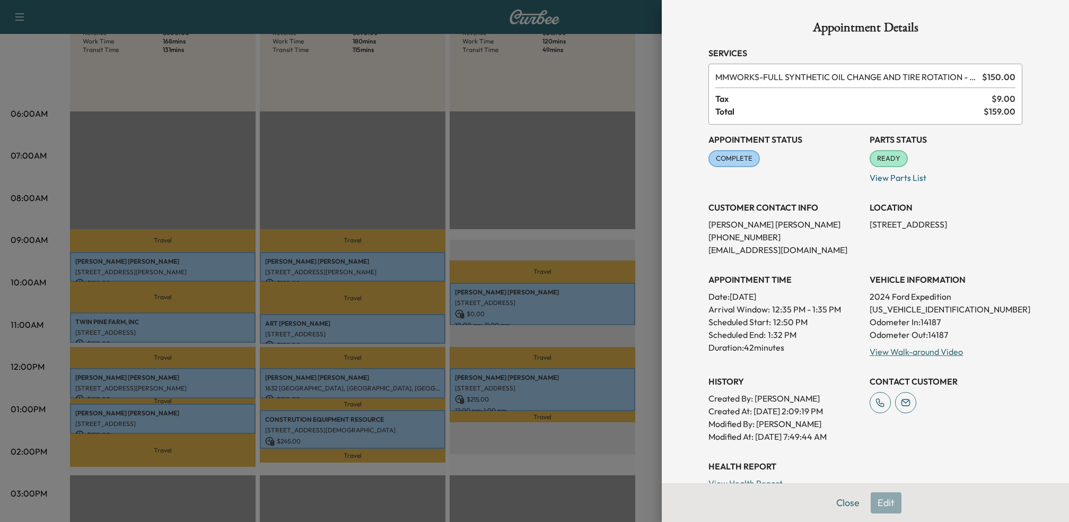
click at [557, 354] on div at bounding box center [534, 261] width 1069 height 522
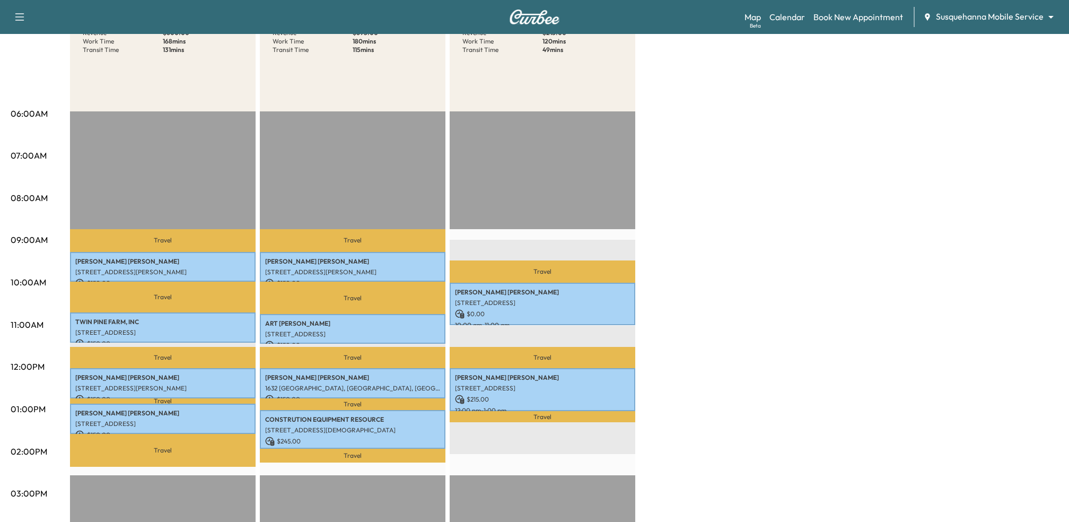
scroll to position [0, 0]
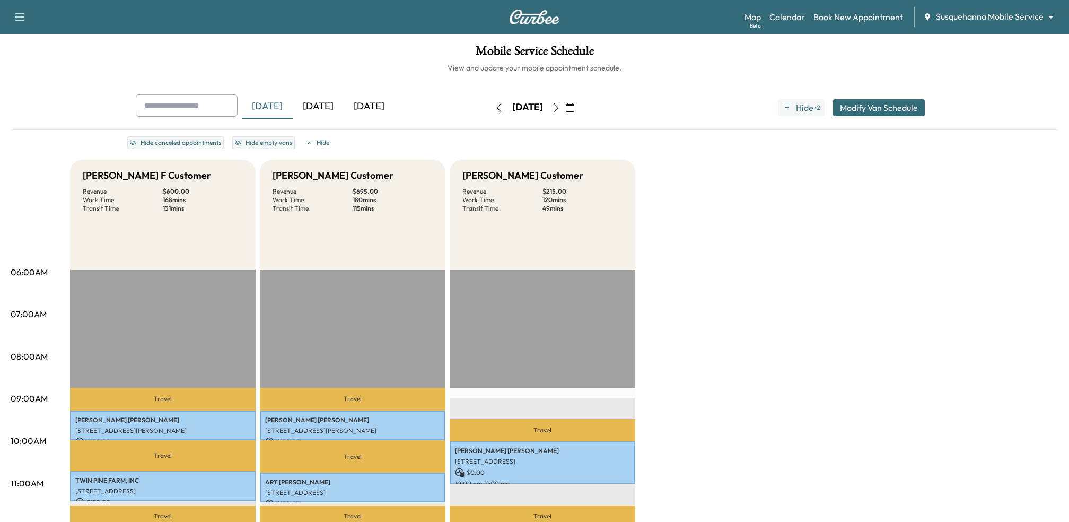
click at [561, 110] on icon "button" at bounding box center [556, 107] width 8 height 8
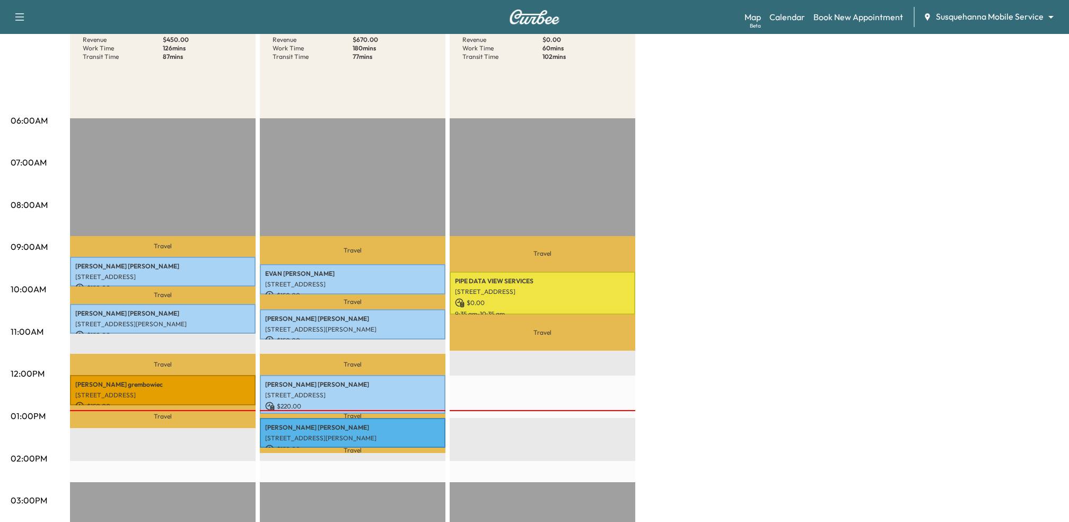
scroll to position [155, 0]
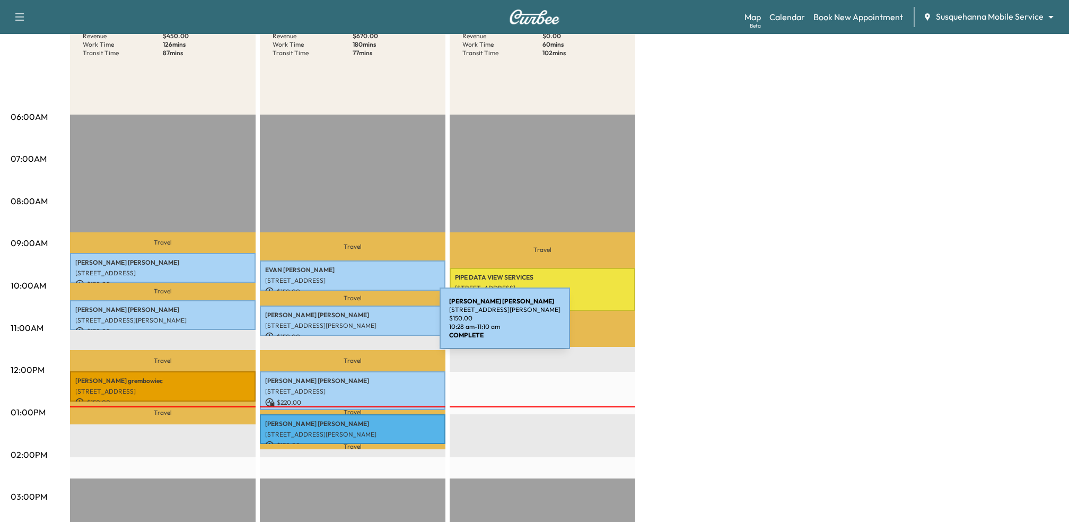
click at [360, 324] on p "35 W McKinley Rd, Delta, PA 17314, USA" at bounding box center [352, 325] width 175 height 8
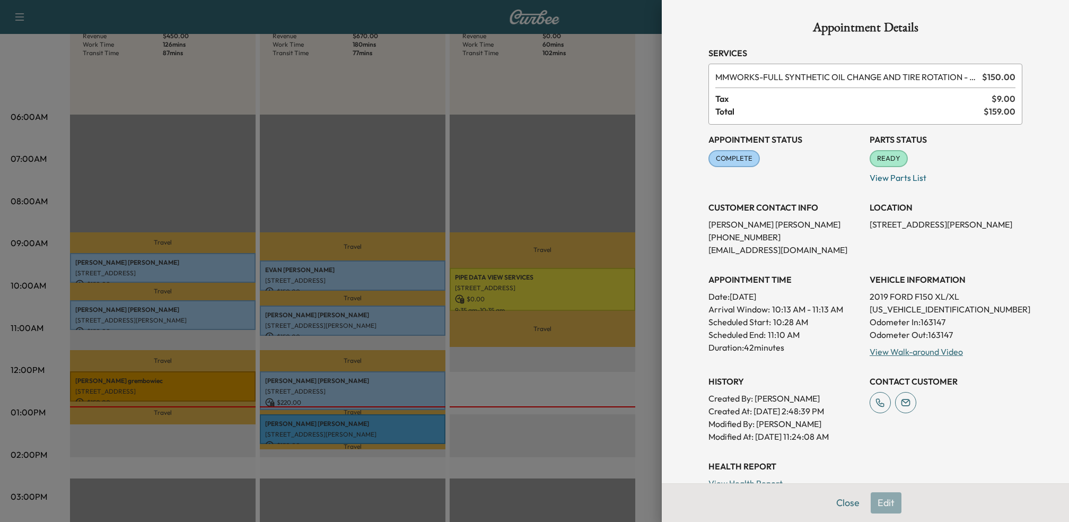
click at [332, 370] on div at bounding box center [534, 261] width 1069 height 522
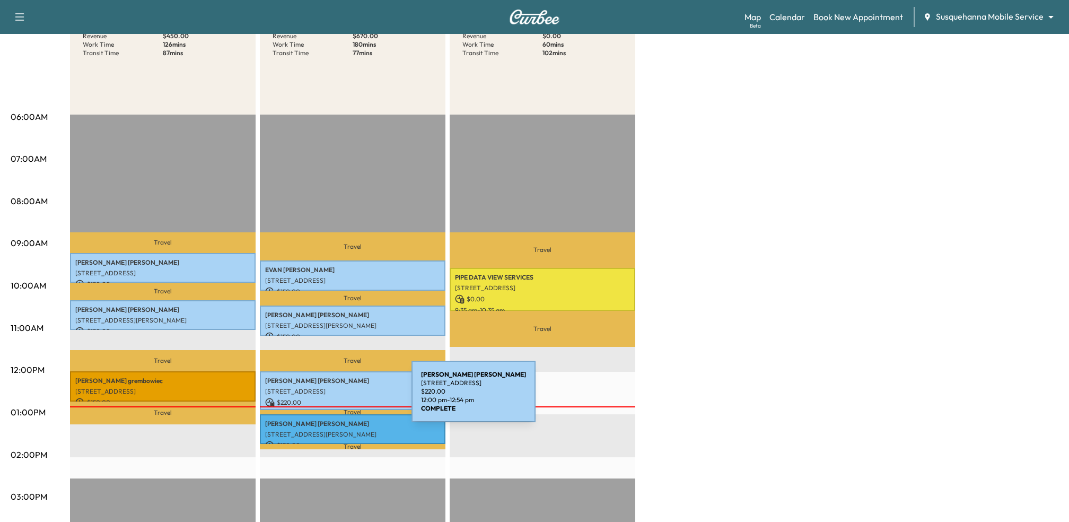
click at [332, 398] on p "$ 220.00" at bounding box center [352, 403] width 175 height 10
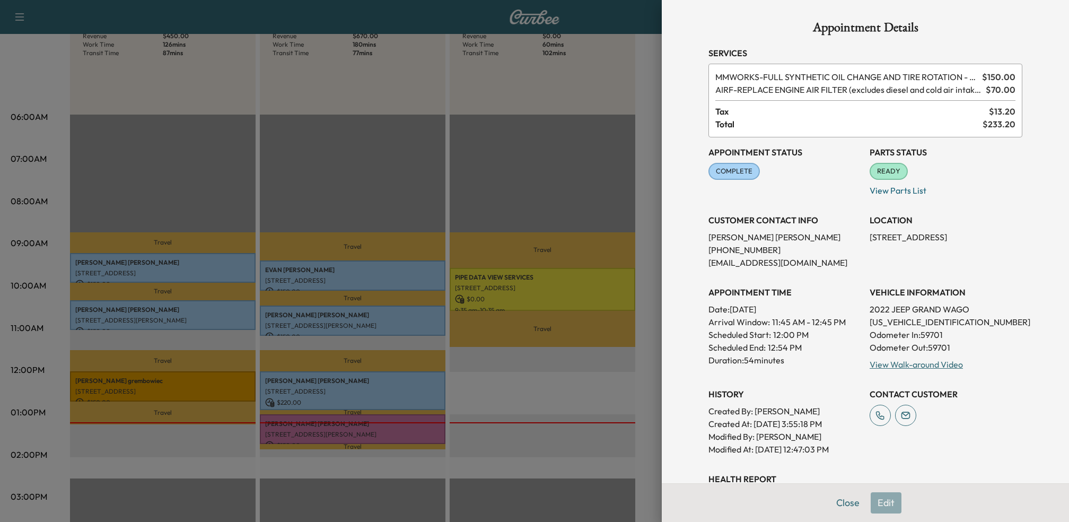
click at [647, 177] on div at bounding box center [534, 261] width 1069 height 522
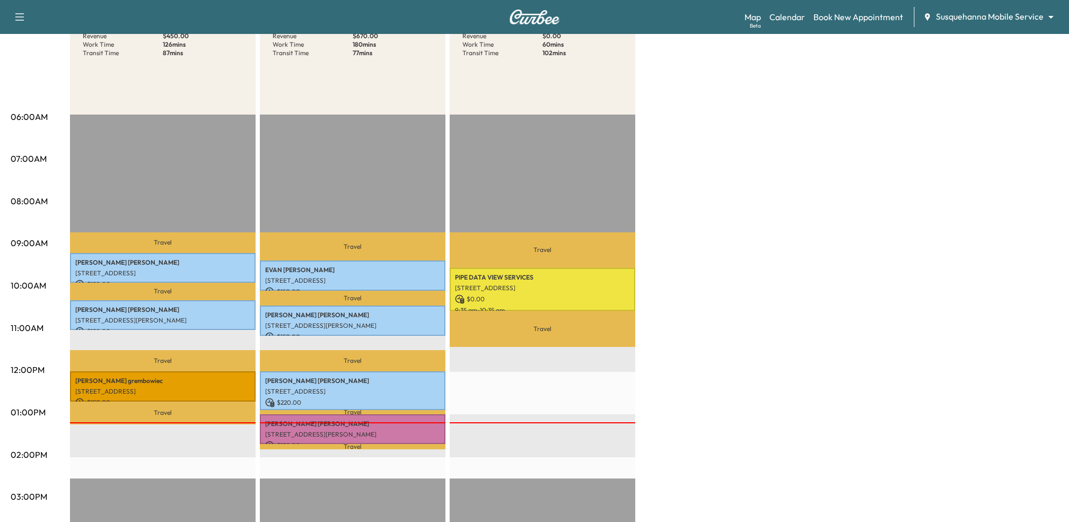
scroll to position [0, 0]
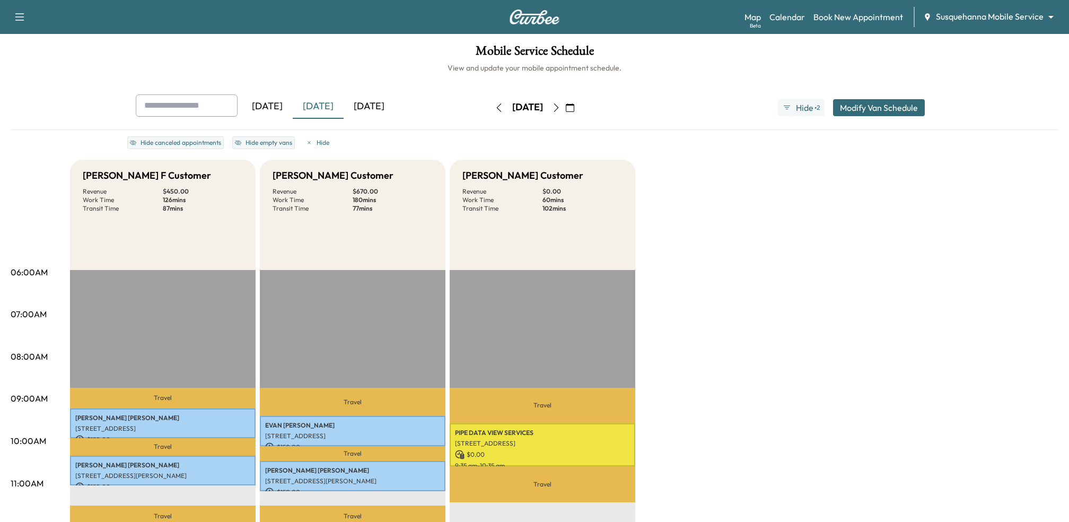
click at [865, 95] on div "Yesterday Today Tomorrow Tuesday, September 30 September 2025 S M T W T F S 31 …" at bounding box center [534, 107] width 815 height 27
click at [863, 103] on button "Modify Van Schedule" at bounding box center [879, 107] width 92 height 17
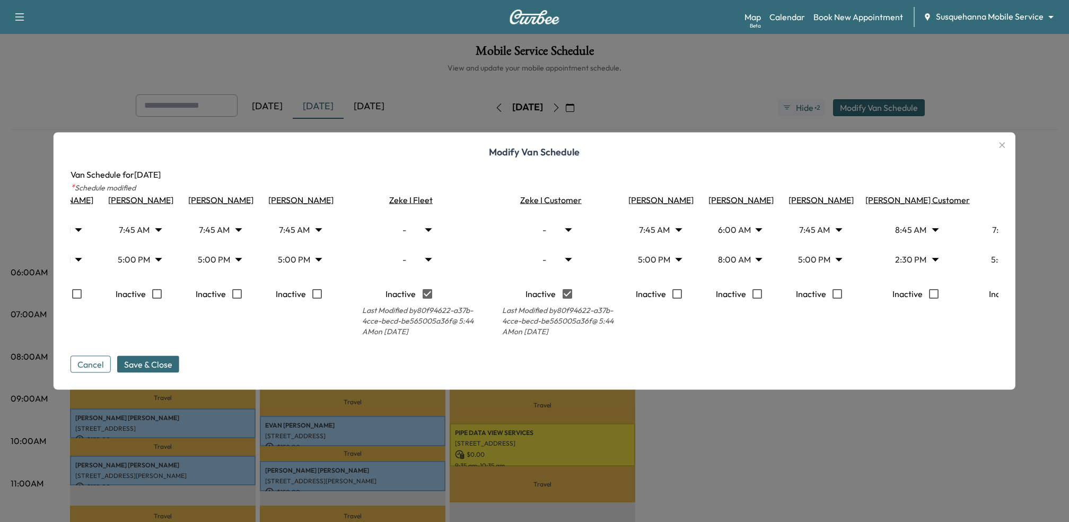
scroll to position [0, 588]
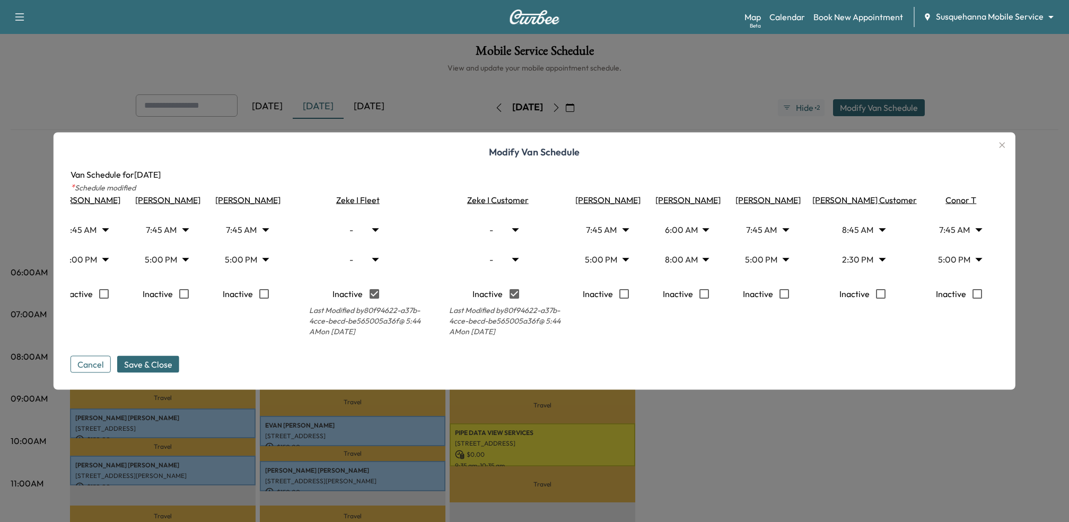
click at [679, 433] on div at bounding box center [534, 261] width 1069 height 522
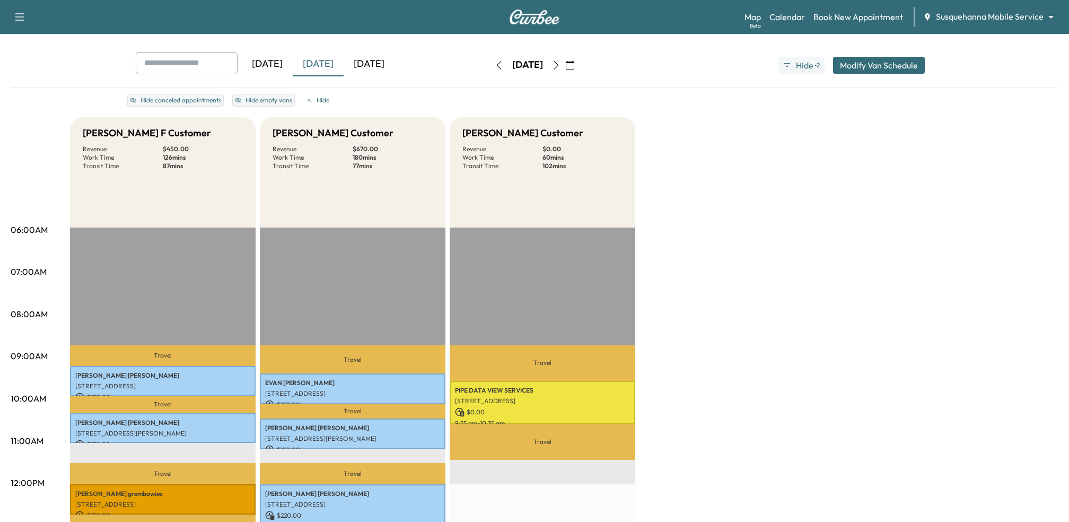
scroll to position [0, 0]
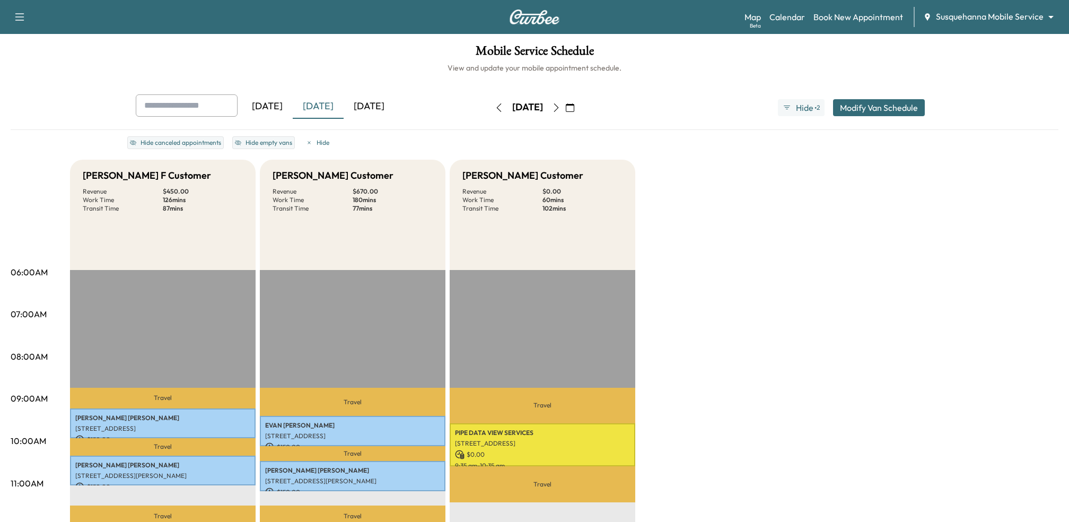
click at [495, 110] on icon "button" at bounding box center [499, 107] width 8 height 8
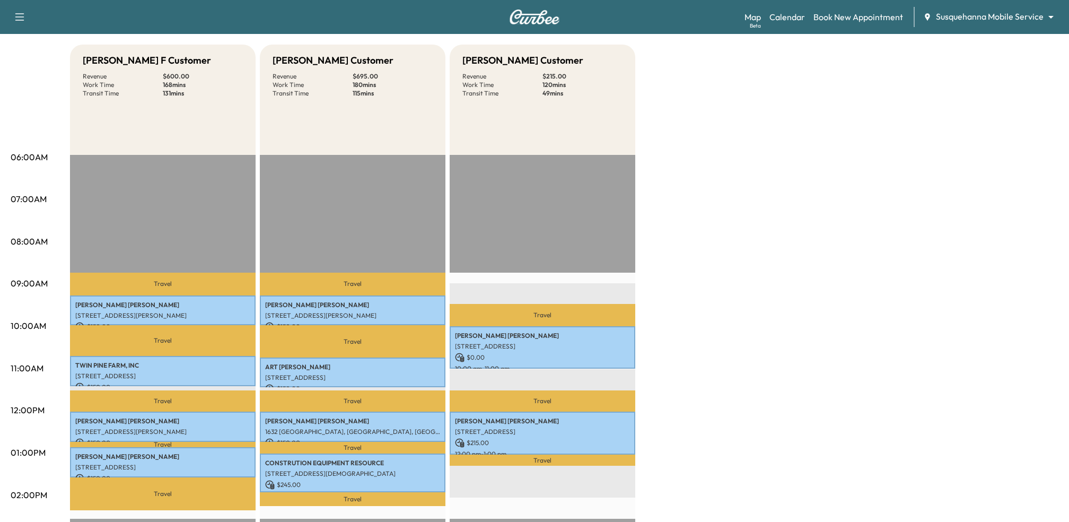
scroll to position [157, 0]
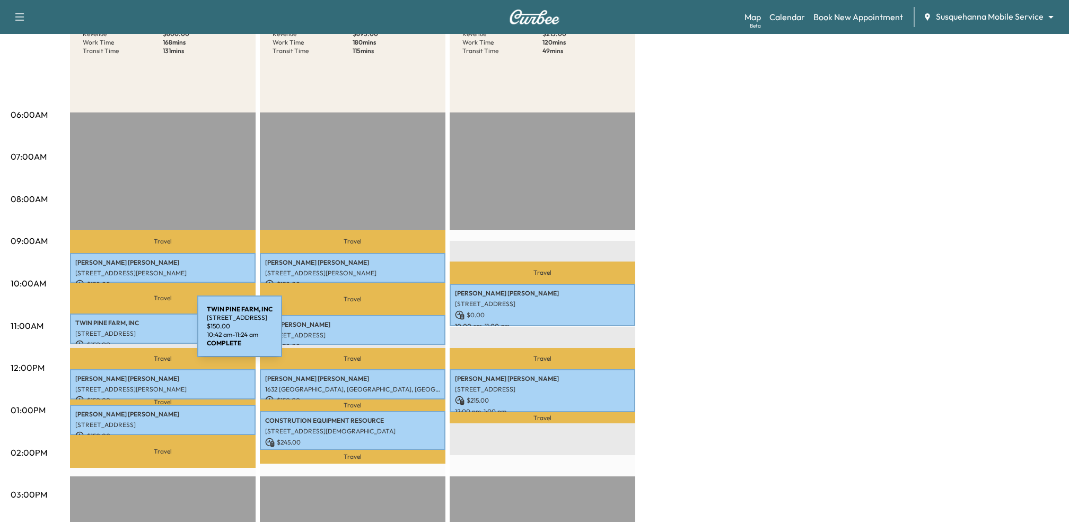
click at [118, 332] on p "1541 RIDGE ROAD, WHITEFORD, MD, USA" at bounding box center [162, 333] width 175 height 8
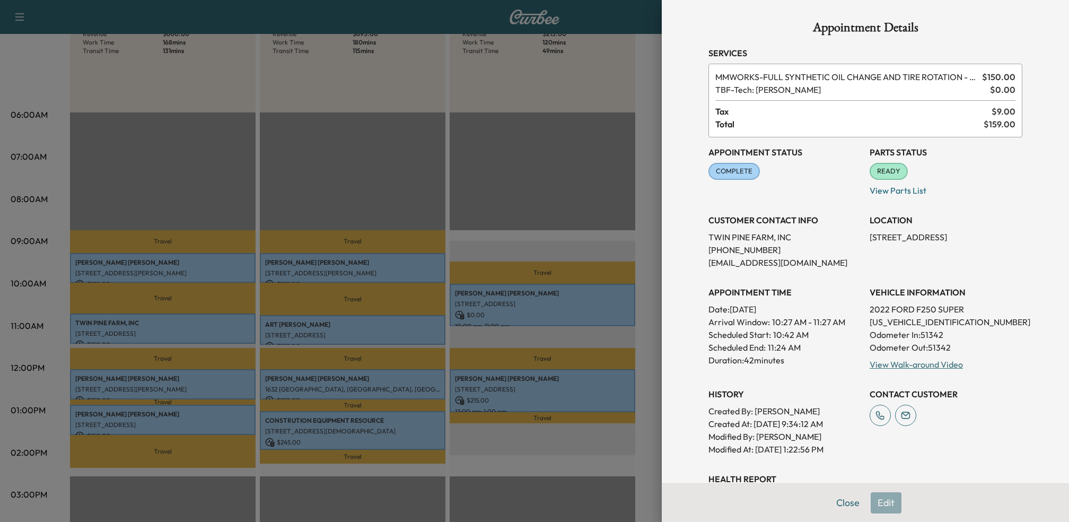
click at [249, 362] on div at bounding box center [534, 261] width 1069 height 522
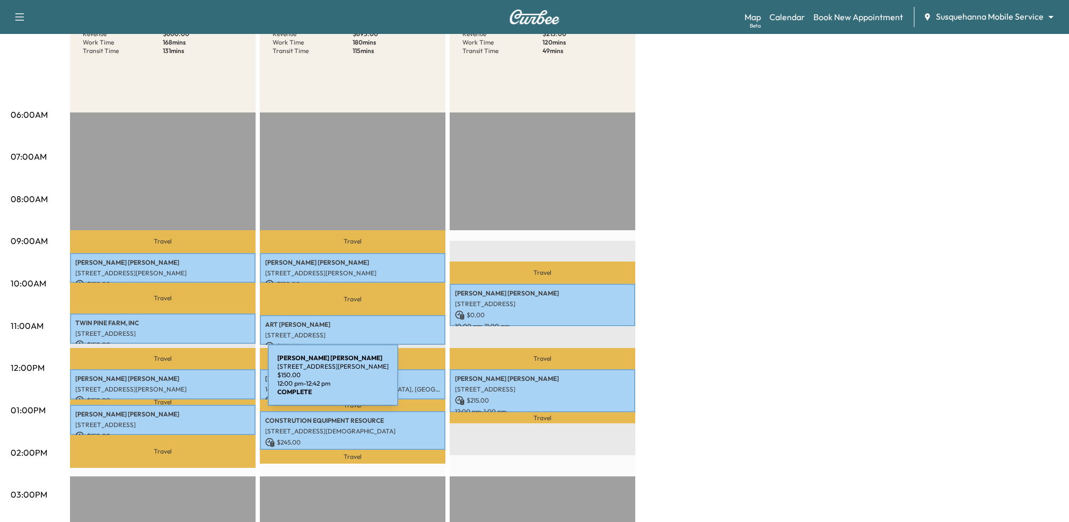
click at [187, 382] on div "Christopher Fuller 31 Lee Dr, Quarryville, PA 17566, USA $ 150.00 12:00 pm - 12…" at bounding box center [163, 384] width 186 height 30
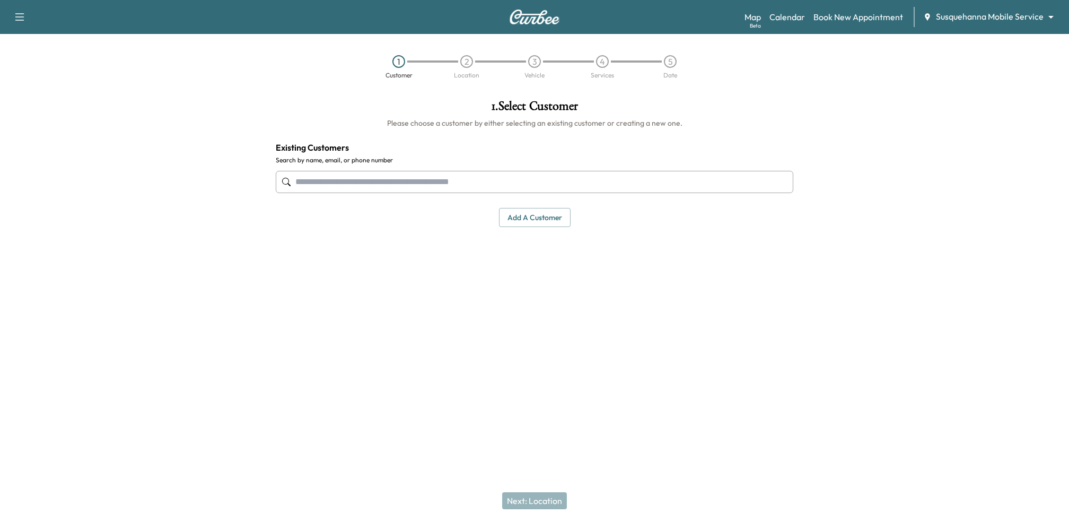
click at [964, 16] on body "Support Log Out Map Beta Calendar Book New Appointment Susquehanna Mobile Servi…" at bounding box center [534, 261] width 1069 height 522
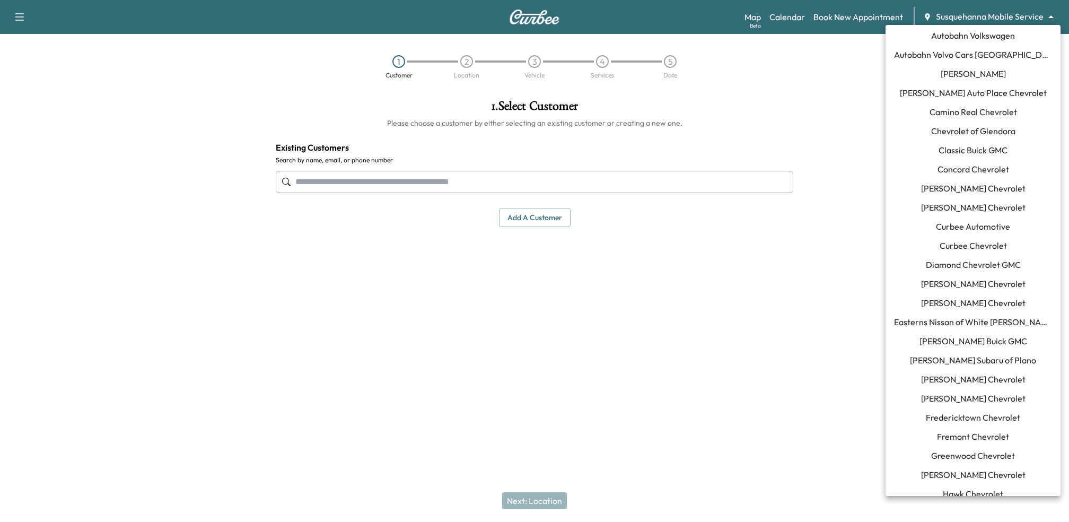
scroll to position [70, 0]
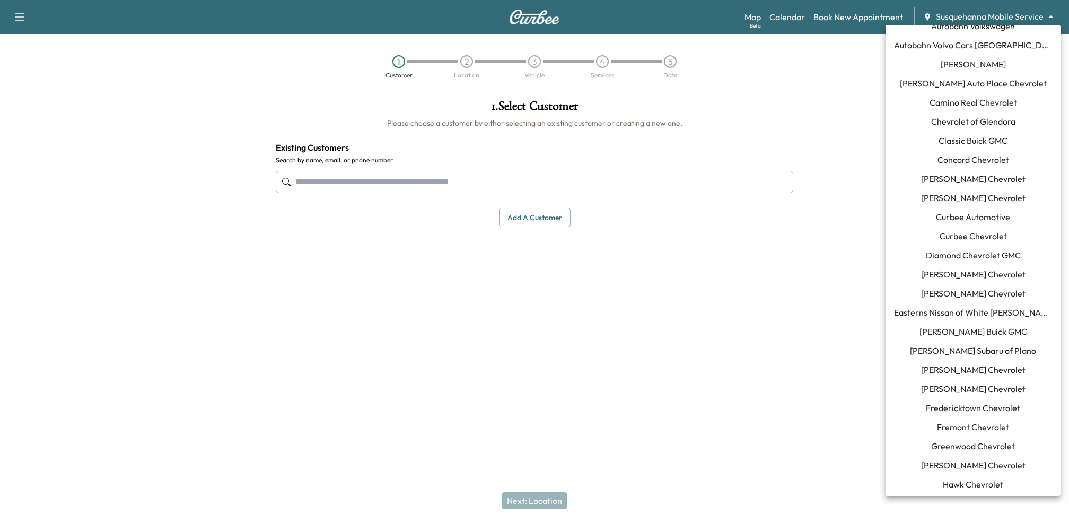
click at [949, 405] on span "Fredericktown Chevrolet" at bounding box center [973, 407] width 94 height 13
